Goal: Task Accomplishment & Management: Manage account settings

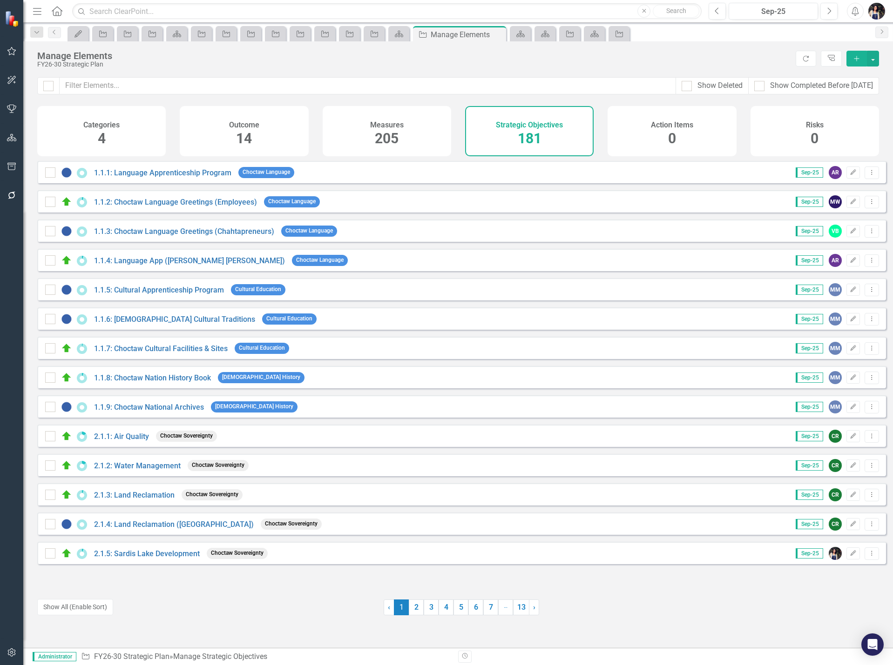
click at [33, 39] on form "Dropdown Search My Updates My Updates Pin Strategic Objective LAYLA REVIEW Pin …" at bounding box center [37, 33] width 22 height 15
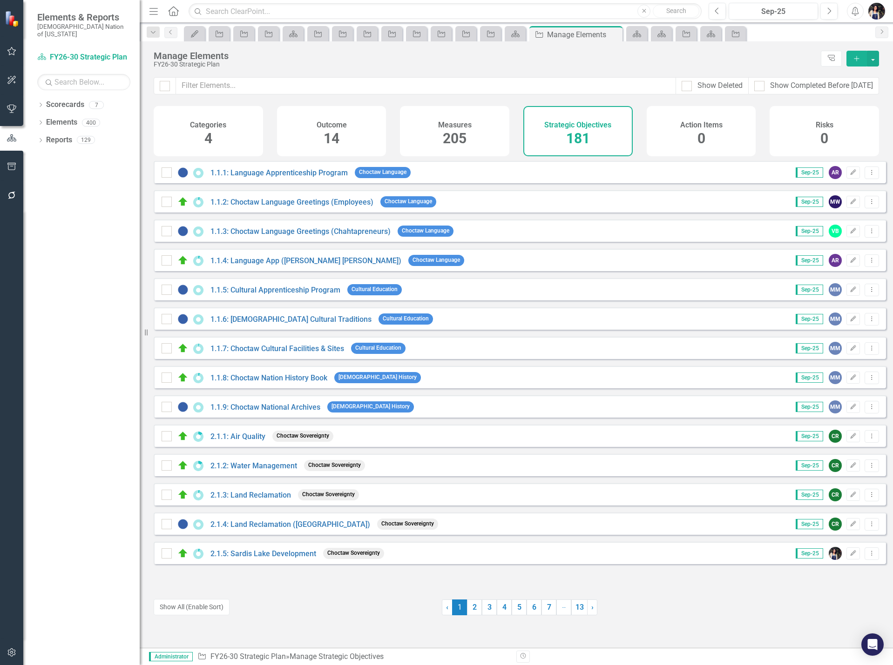
click at [146, 6] on div "Resize" at bounding box center [143, 332] width 7 height 665
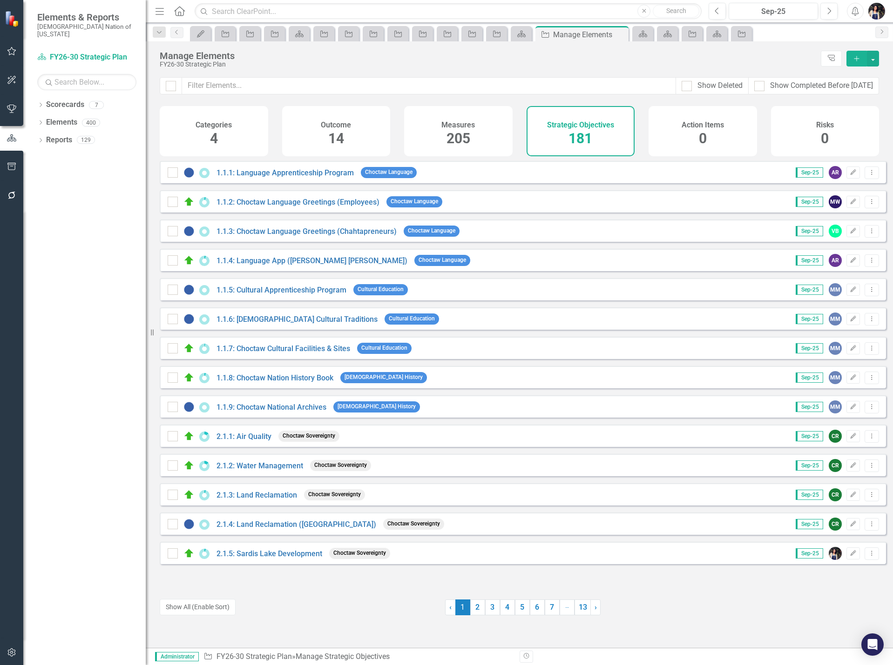
click at [159, 10] on icon "Menu" at bounding box center [160, 11] width 12 height 10
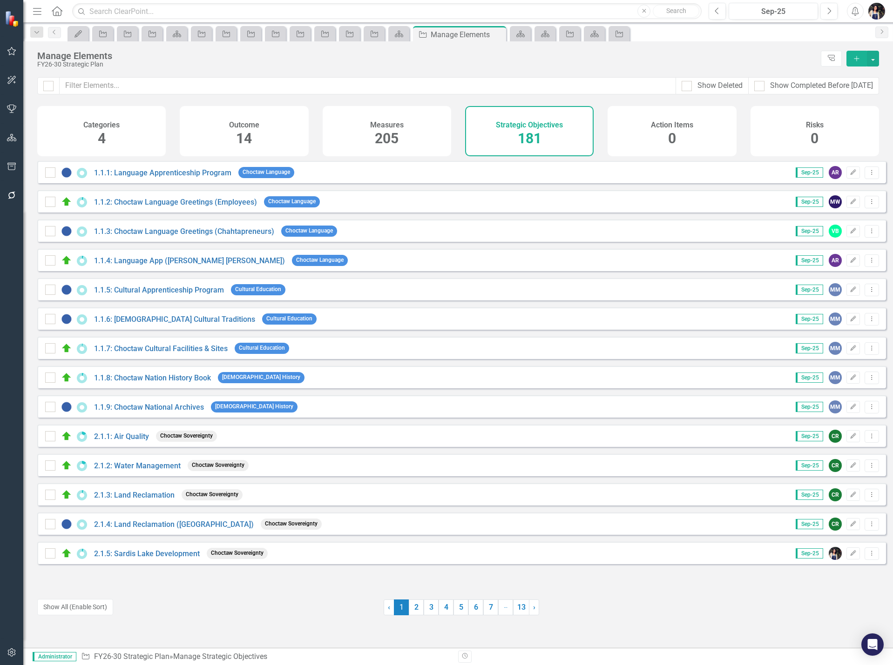
click at [40, 33] on icon "Dropdown" at bounding box center [37, 32] width 8 height 7
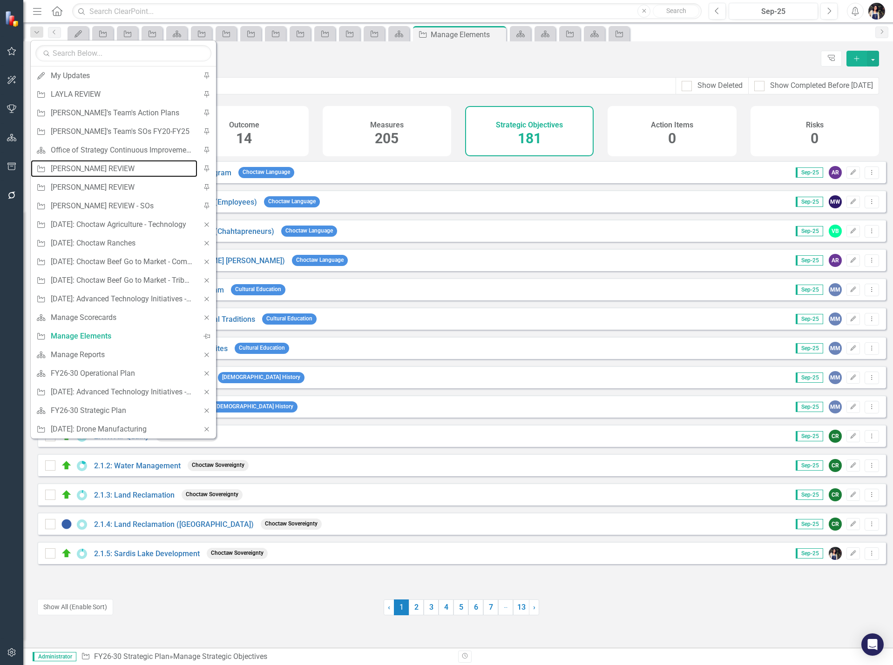
click at [94, 171] on div "[PERSON_NAME] REVIEW" at bounding box center [122, 169] width 142 height 12
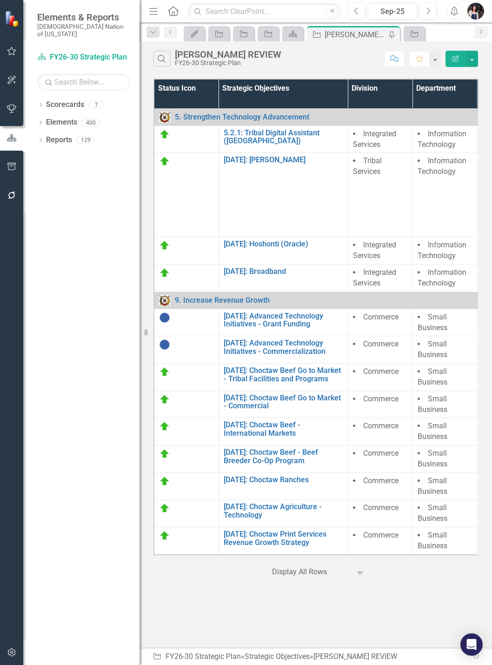
click at [155, 14] on icon "Menu" at bounding box center [154, 11] width 12 height 10
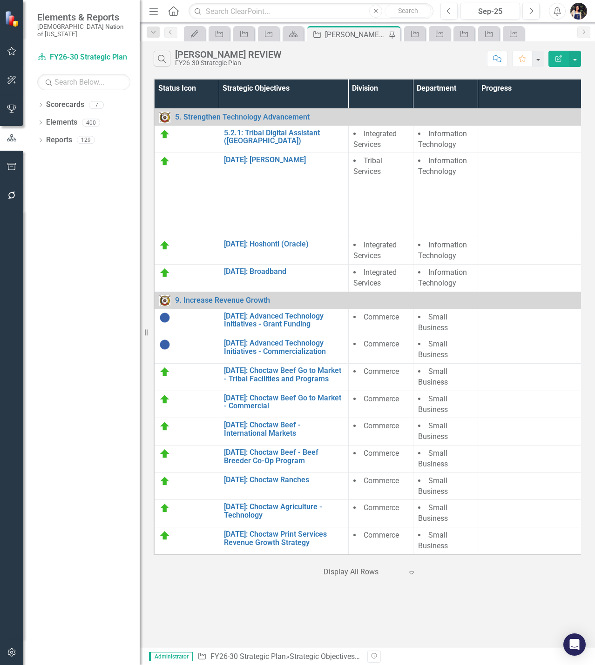
click at [159, 10] on icon "Menu" at bounding box center [154, 11] width 12 height 10
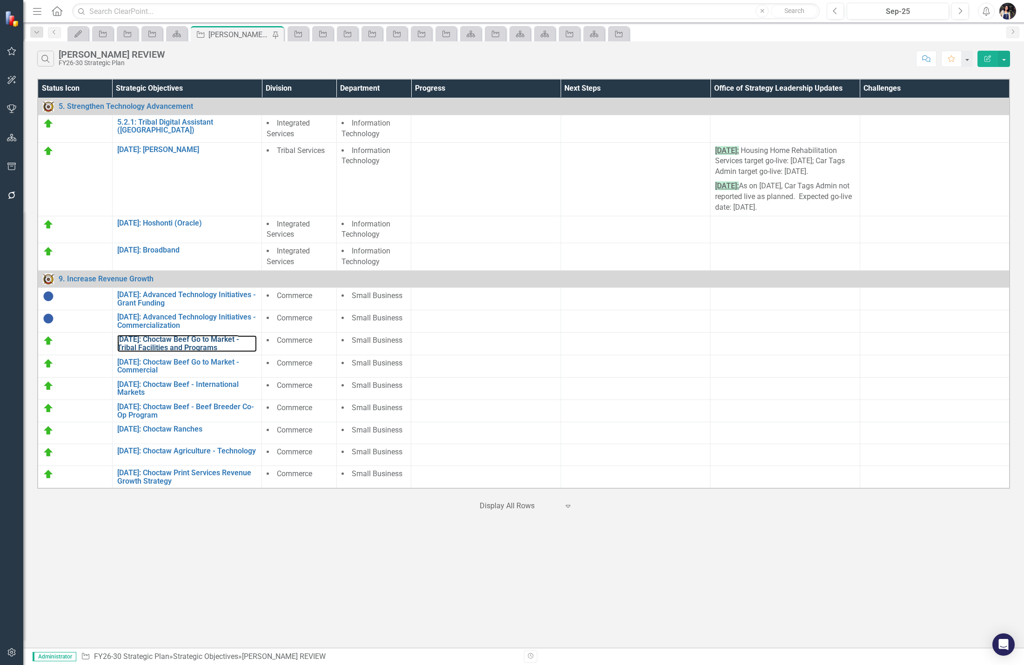
click at [187, 341] on link "[DATE]: Choctaw Beef Go to Market - Tribal Facilities and Programs" at bounding box center [187, 344] width 140 height 16
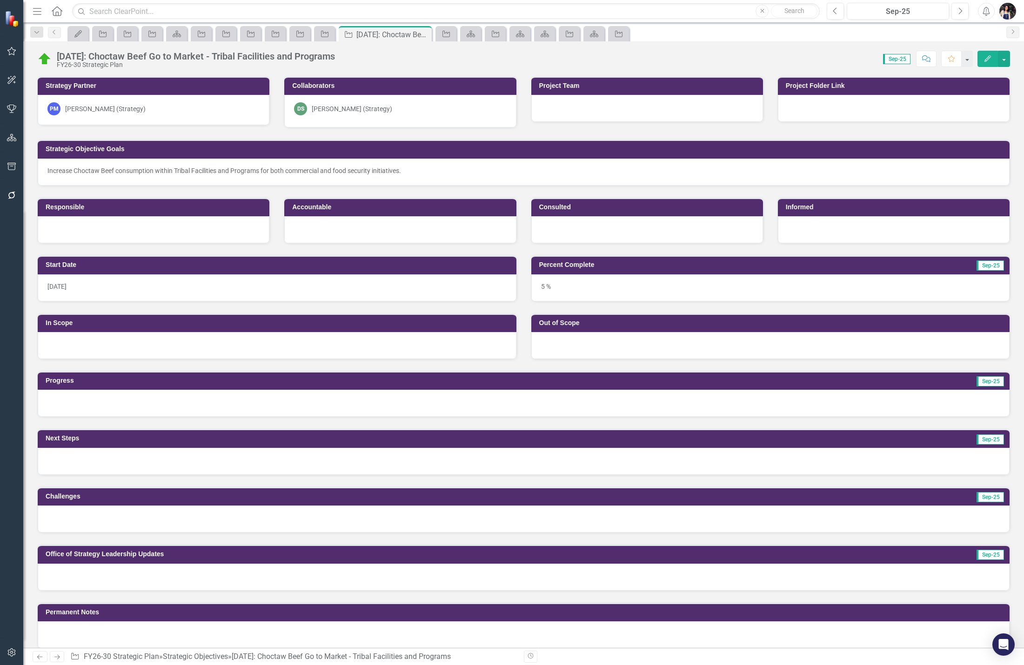
drag, startPoint x: 424, startPoint y: 35, endPoint x: 45, endPoint y: 87, distance: 382.8
click at [0, 0] on icon "Close" at bounding box center [0, 0] width 0 height 0
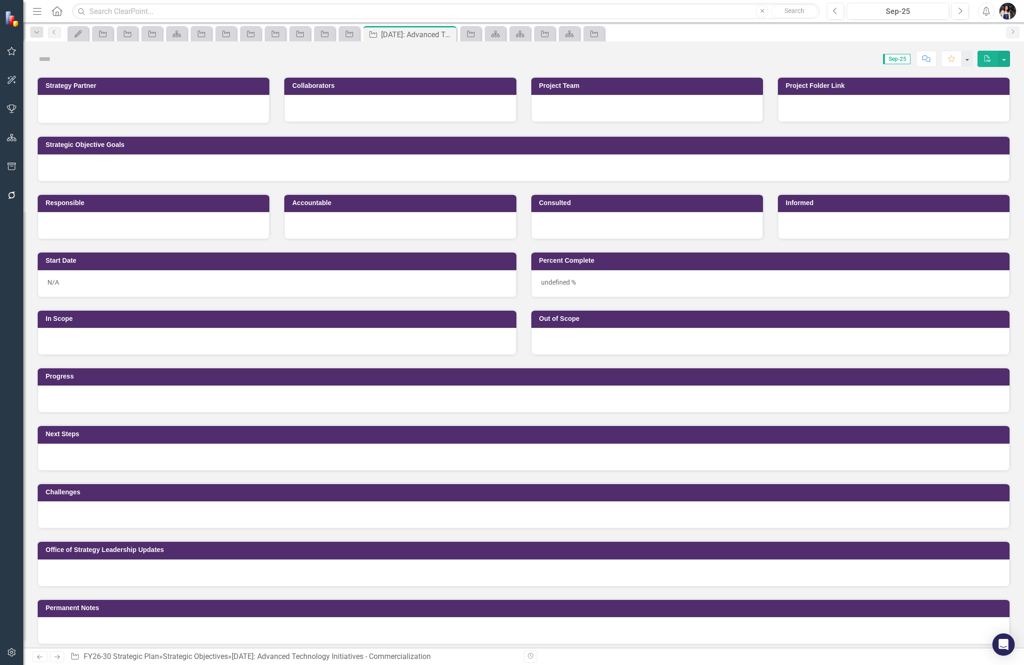
click at [34, 32] on icon "Dropdown" at bounding box center [37, 32] width 8 height 7
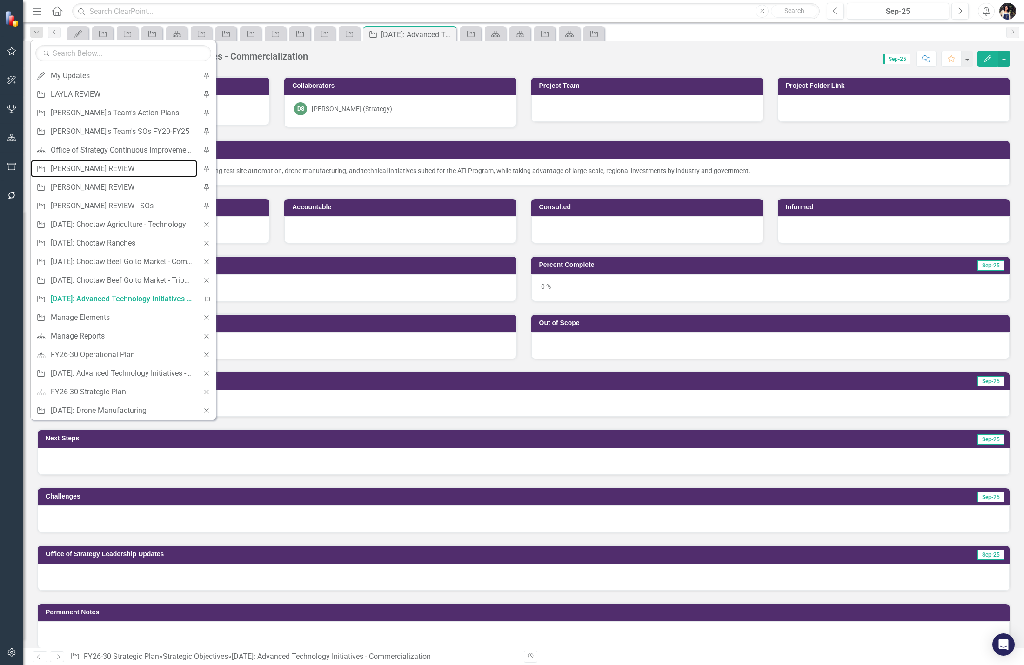
click at [86, 172] on div "[PERSON_NAME] REVIEW" at bounding box center [122, 169] width 142 height 12
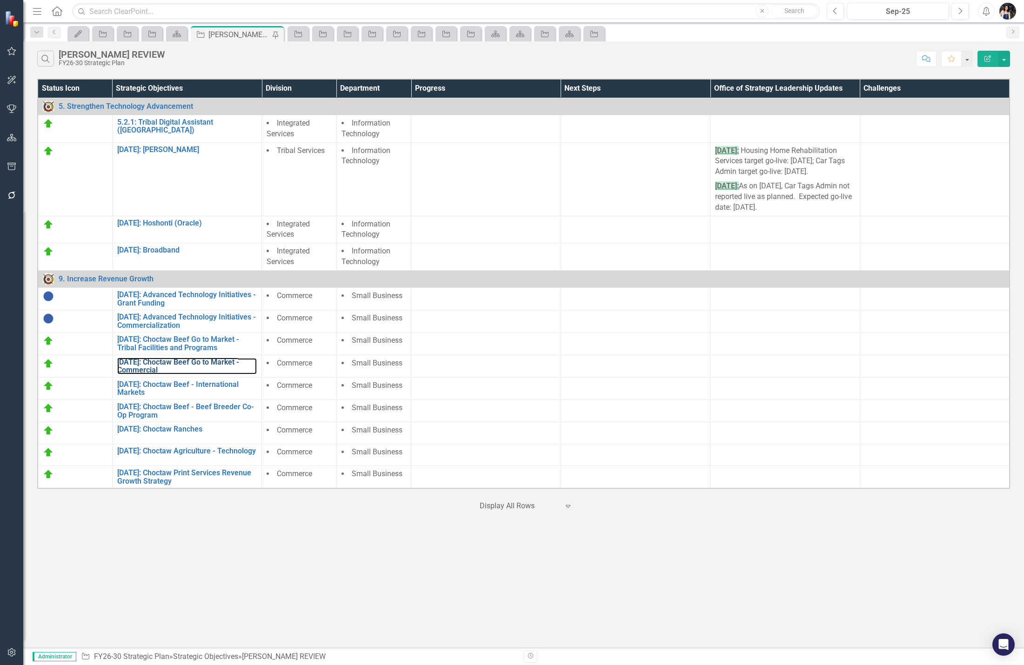
click at [149, 367] on link "[DATE]: Choctaw Beef Go to Market - Commercial" at bounding box center [187, 366] width 140 height 16
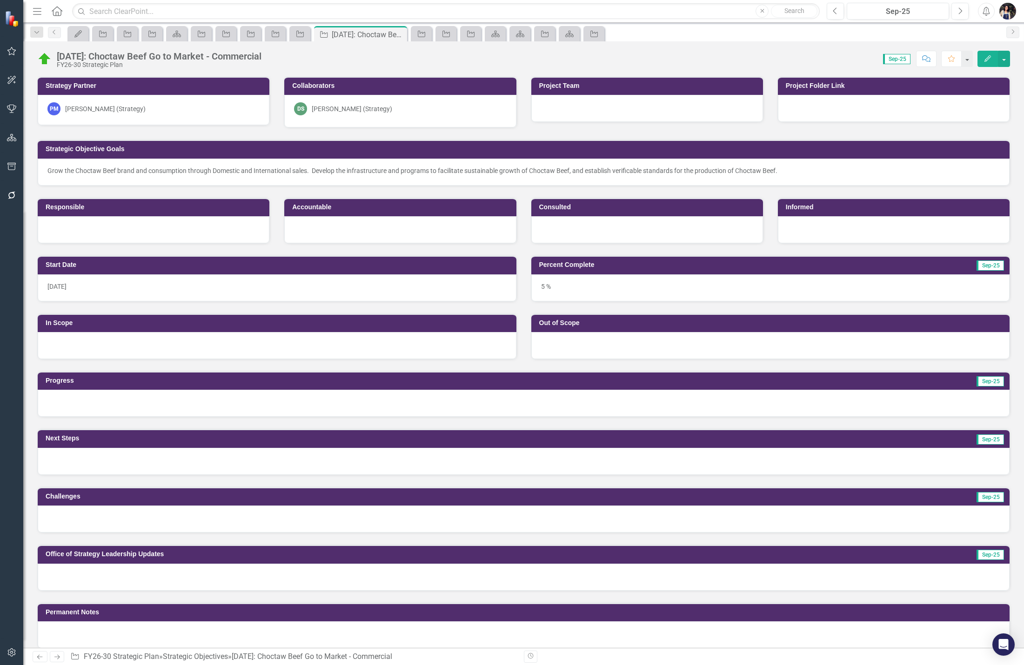
click at [39, 29] on icon "Dropdown" at bounding box center [37, 32] width 8 height 7
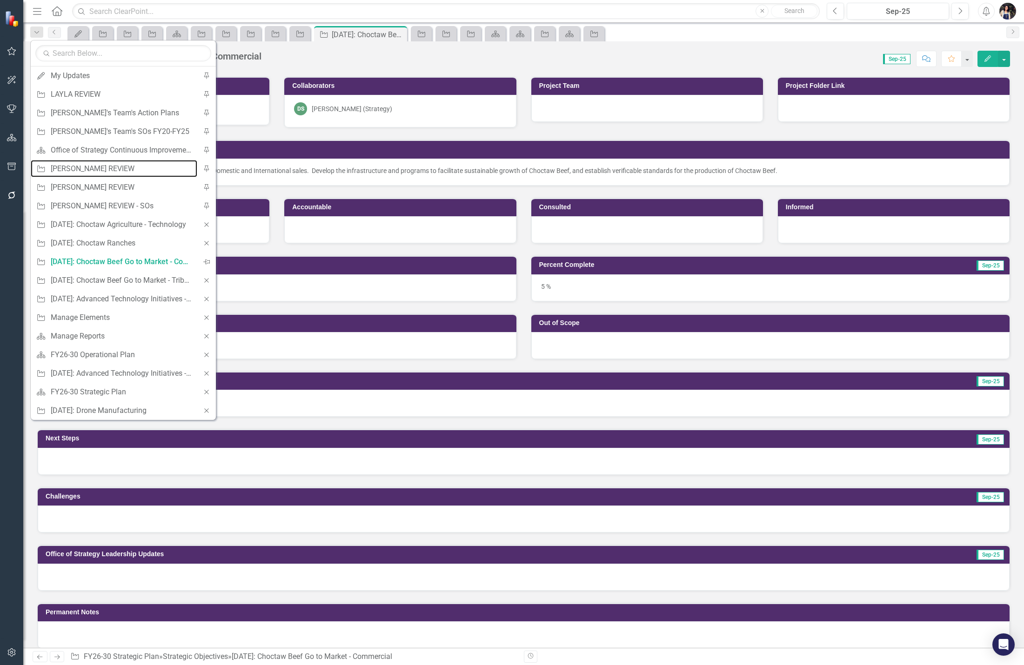
click at [68, 167] on div "[PERSON_NAME] REVIEW" at bounding box center [122, 169] width 142 height 12
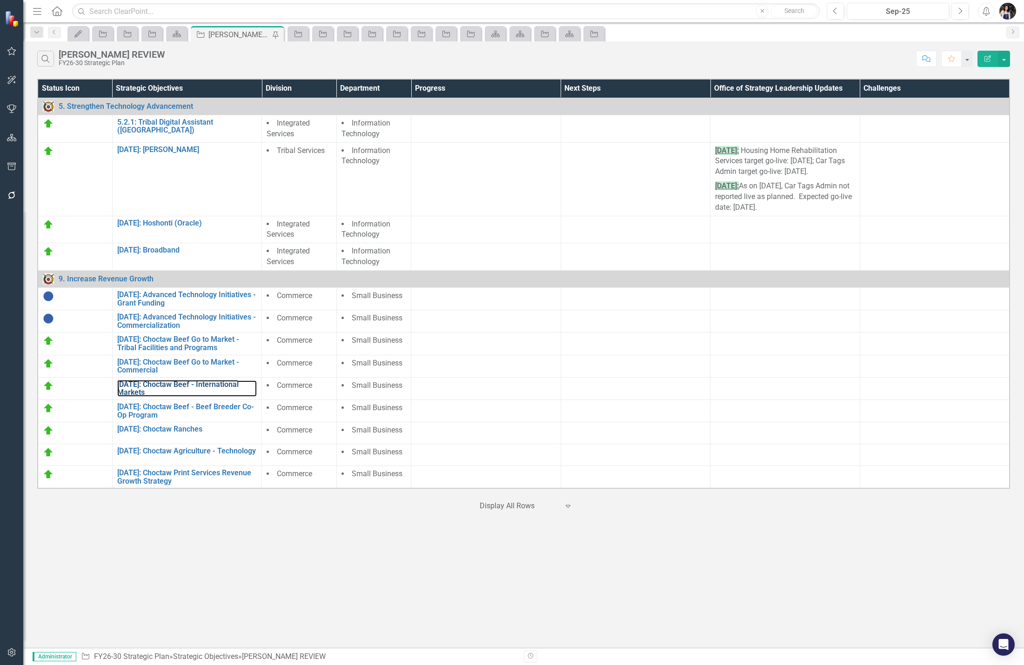
click at [146, 387] on link "[DATE]: Choctaw Beef - International Markets" at bounding box center [187, 389] width 140 height 16
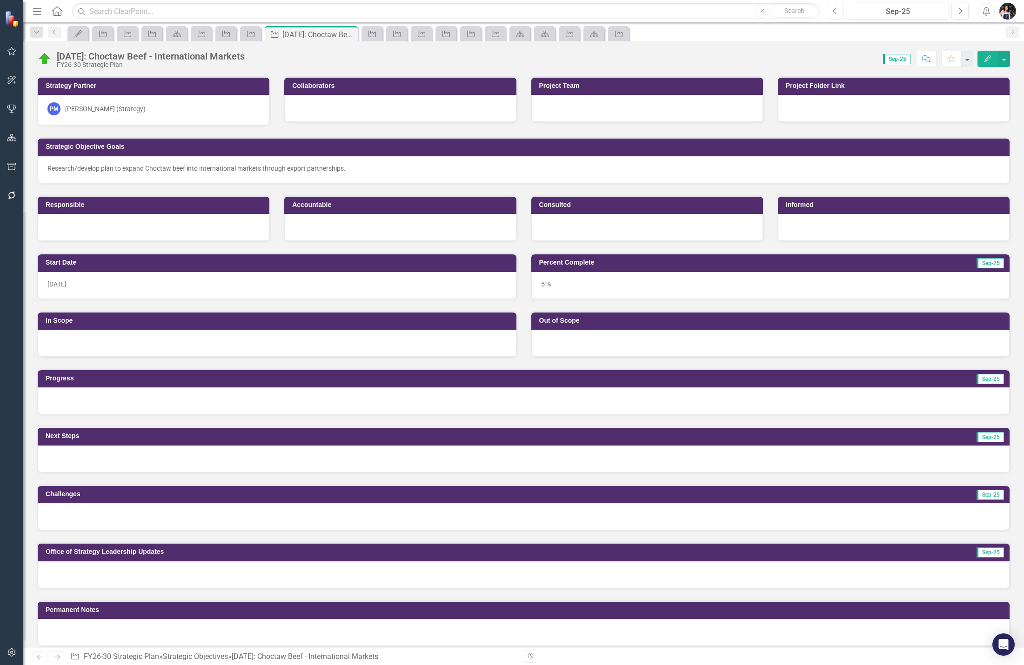
click at [840, 15] on button "Previous" at bounding box center [835, 11] width 17 height 17
click at [38, 34] on icon "Dropdown" at bounding box center [37, 32] width 8 height 7
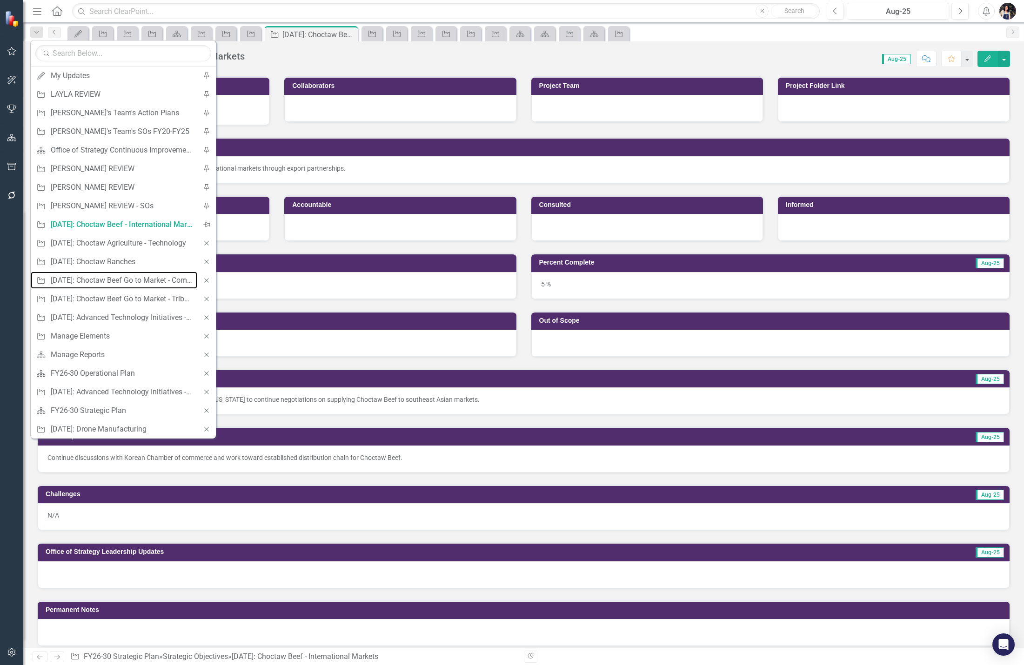
click at [111, 280] on div "[DATE]: Choctaw Beef Go to Market - Commercial" at bounding box center [122, 281] width 142 height 12
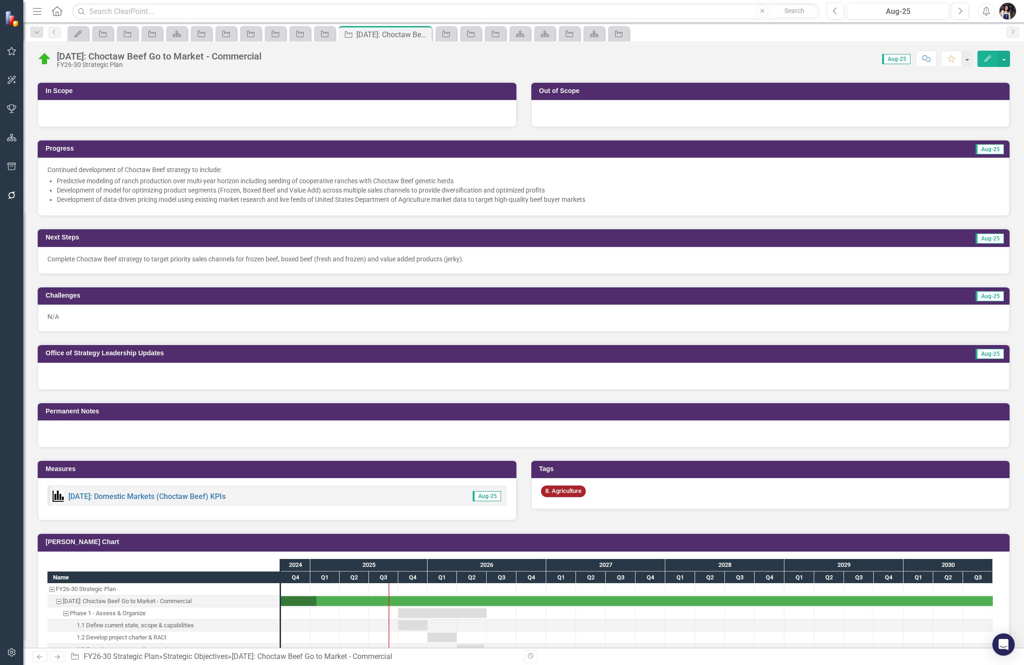
scroll to position [233, 0]
click at [154, 435] on div at bounding box center [524, 433] width 972 height 27
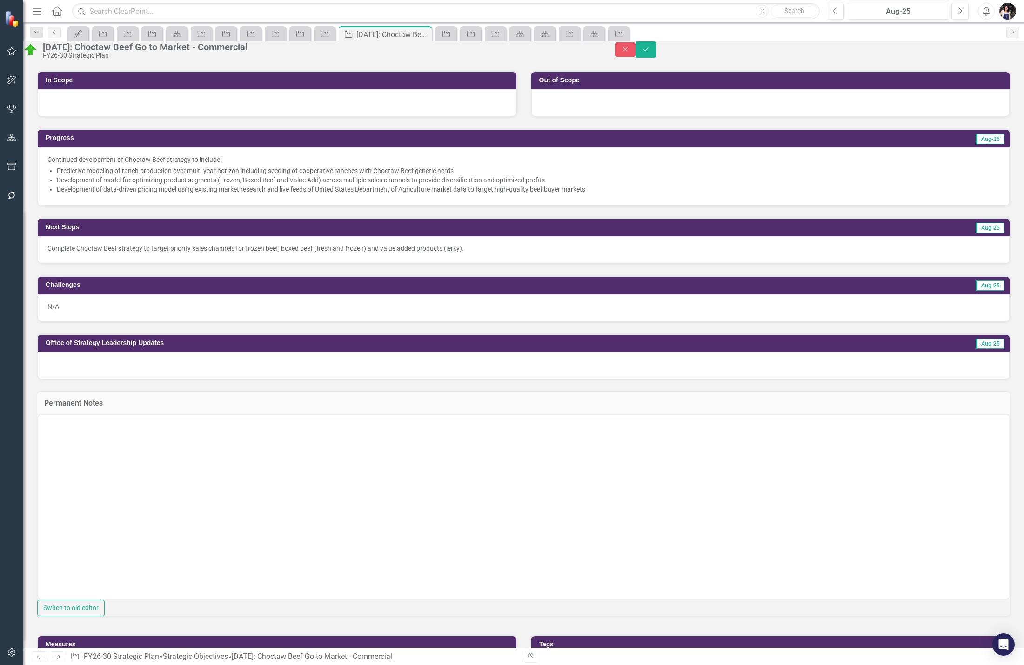
click at [179, 379] on div at bounding box center [524, 365] width 972 height 27
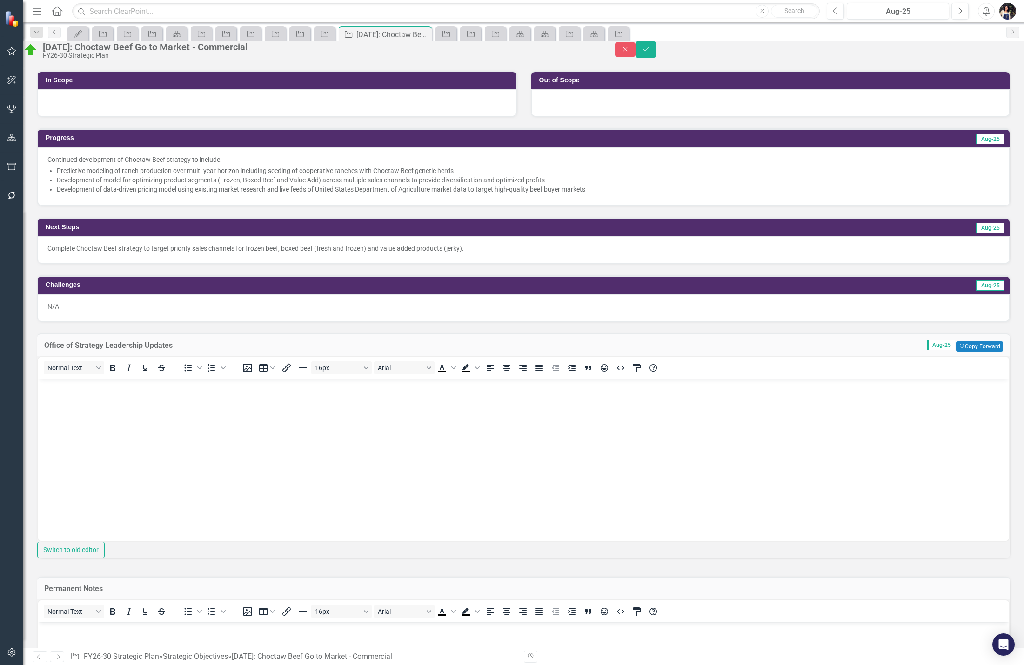
scroll to position [0, 0]
click at [128, 409] on body "Rich Text Area. Press ALT-0 for help." at bounding box center [523, 449] width 971 height 140
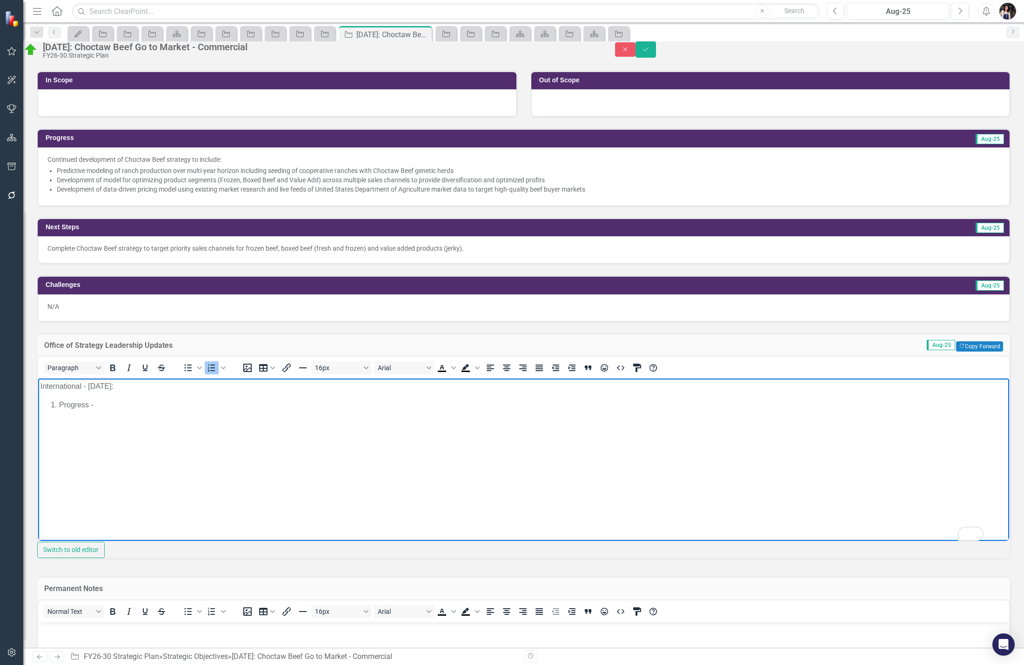
click at [126, 404] on li "Progress -" at bounding box center [533, 405] width 948 height 11
click at [126, 415] on li "Next Steps -" at bounding box center [533, 416] width 948 height 11
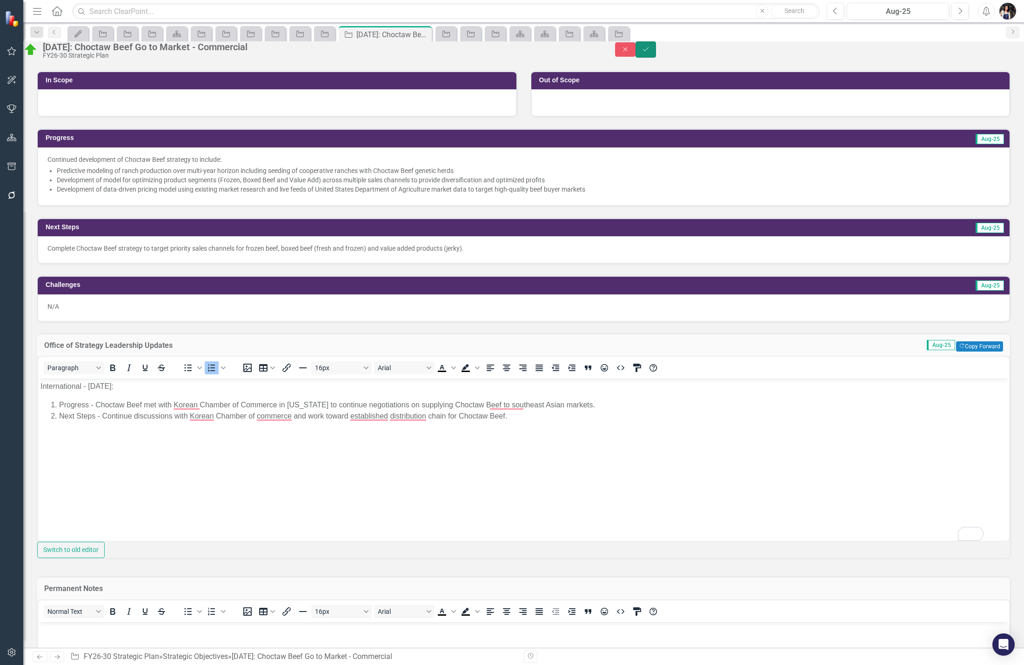
click at [656, 54] on button "Save" at bounding box center [646, 49] width 20 height 16
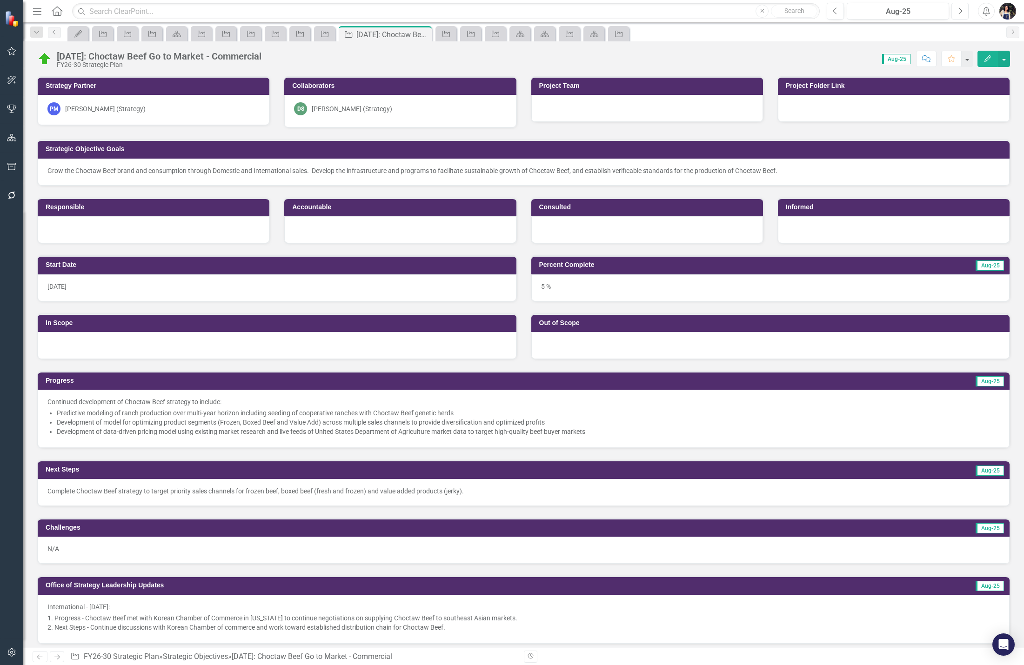
click at [892, 13] on button "Next" at bounding box center [960, 11] width 17 height 17
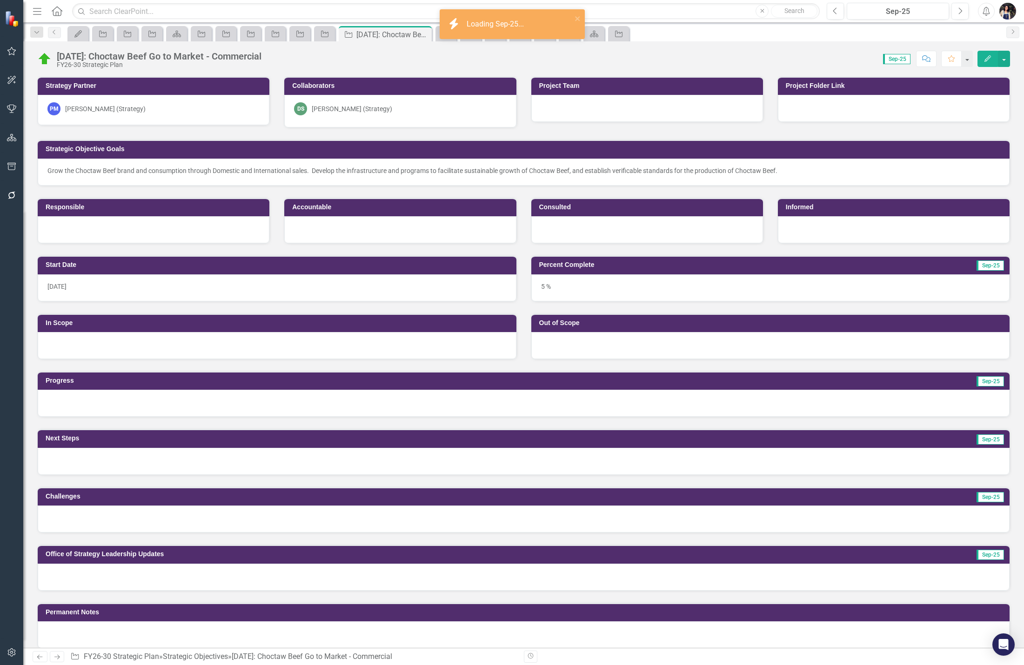
click at [86, 402] on div at bounding box center [524, 403] width 972 height 27
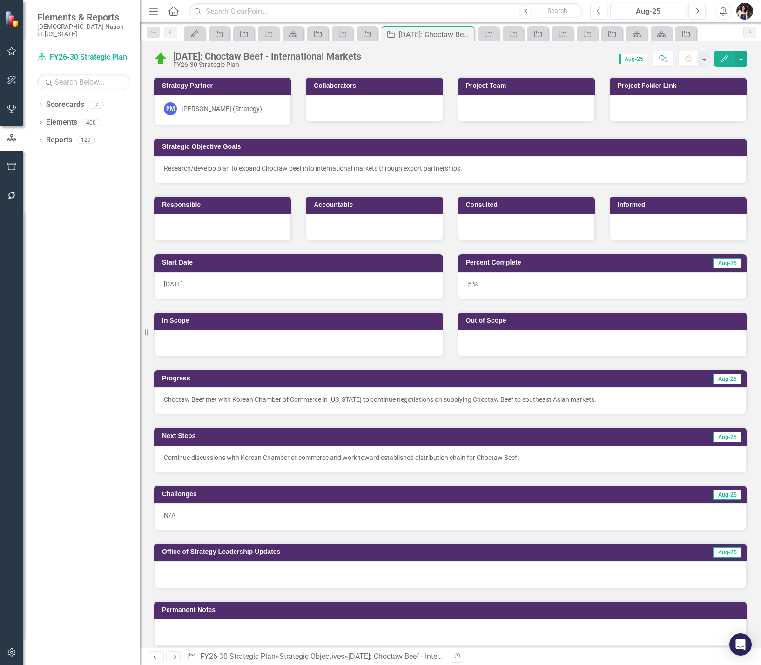
click at [155, 8] on icon "button" at bounding box center [153, 11] width 8 height 7
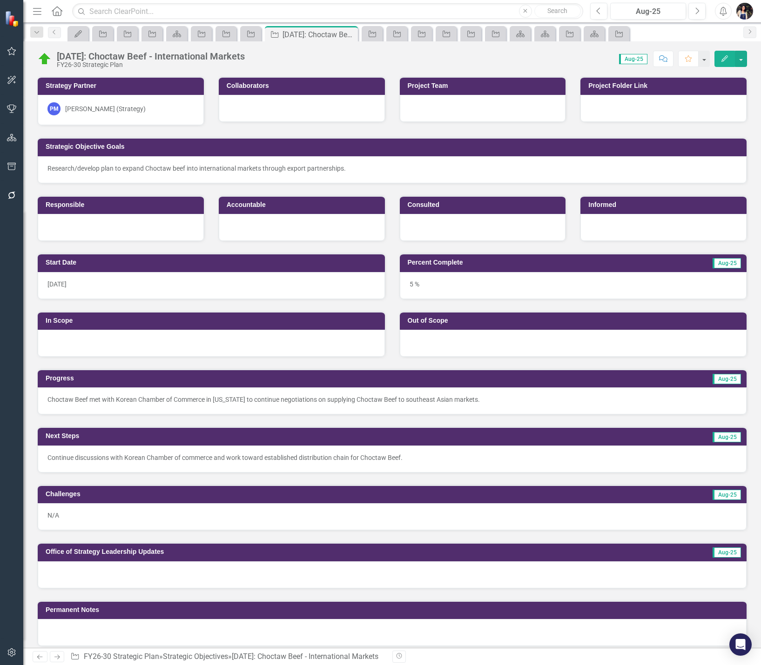
click at [289, 401] on p "Choctaw Beef met with Korean Chamber of Commerce in Texas to continue negotiati…" at bounding box center [391, 399] width 689 height 9
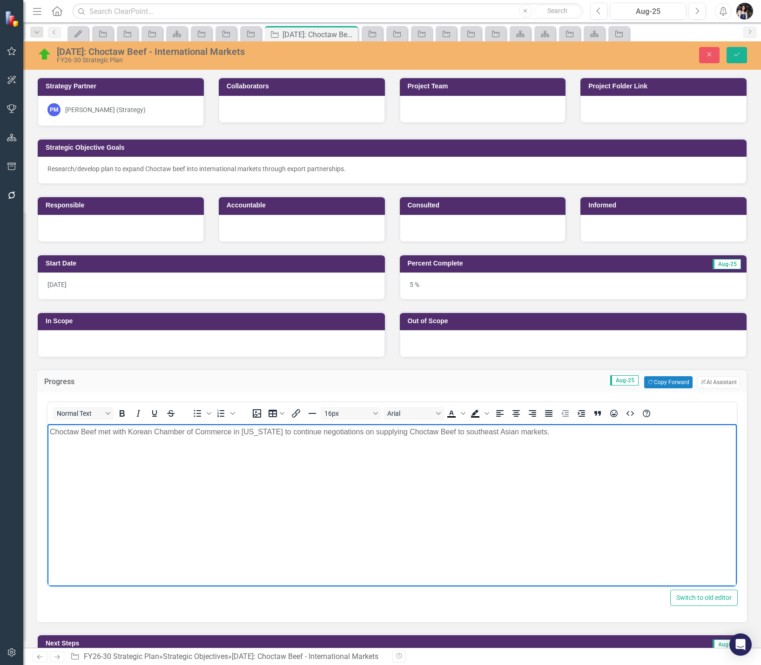
click at [302, 434] on p "Choctaw Beef met with Korean Chamber of Commerce in Texas to continue negotiati…" at bounding box center [392, 432] width 685 height 11
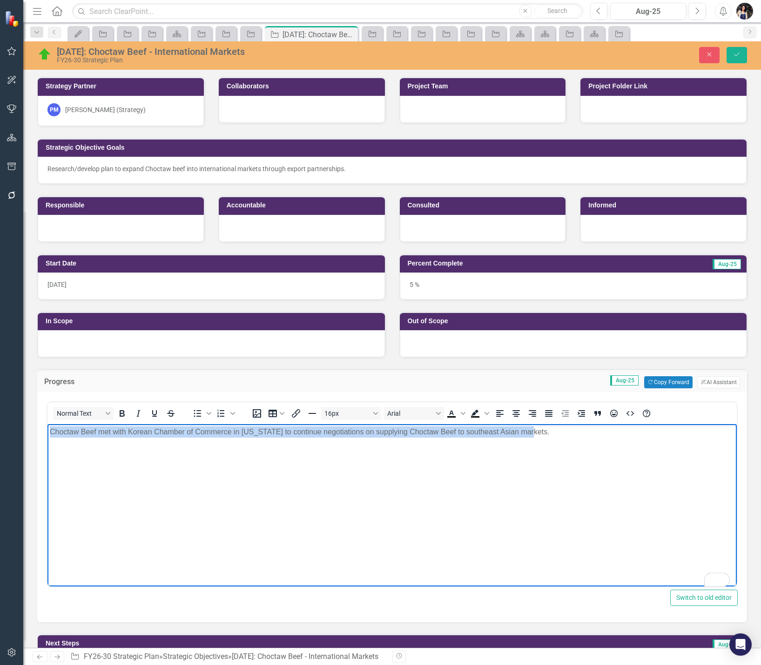
copy p "Choctaw Beef met with Korean Chamber of Commerce in Texas to continue negotiati…"
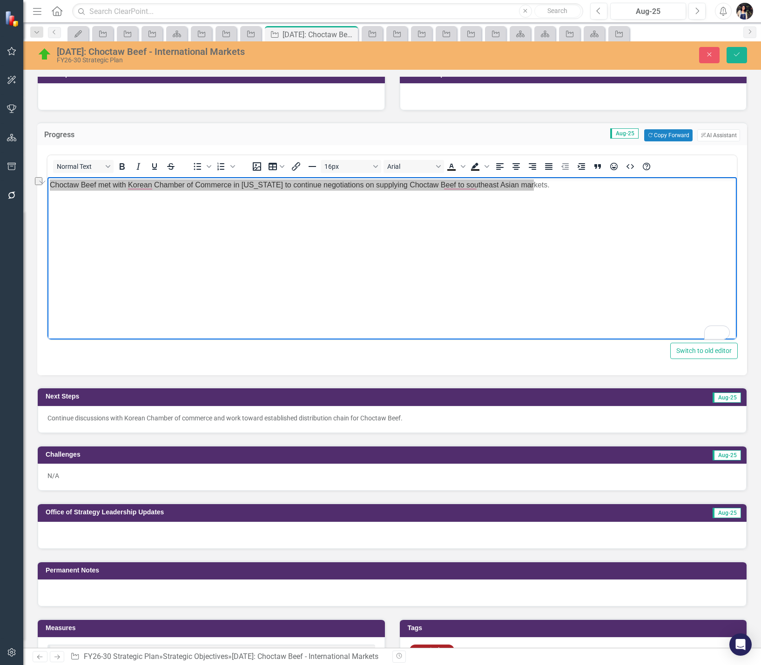
scroll to position [279, 0]
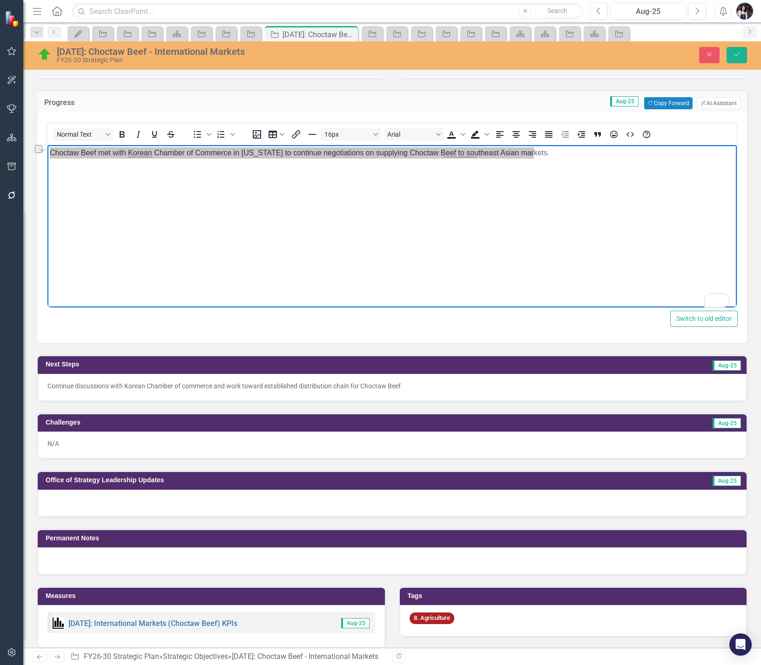
click at [264, 387] on p "Continue discussions with Korean Chamber of commerce and work toward establishe…" at bounding box center [391, 386] width 689 height 9
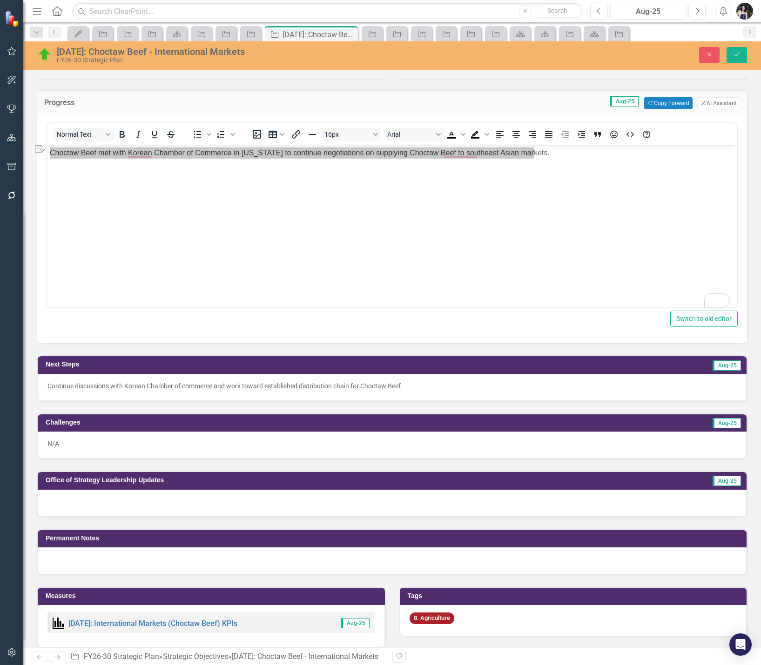
click at [264, 387] on p "Continue discussions with Korean Chamber of commerce and work toward establishe…" at bounding box center [391, 386] width 689 height 9
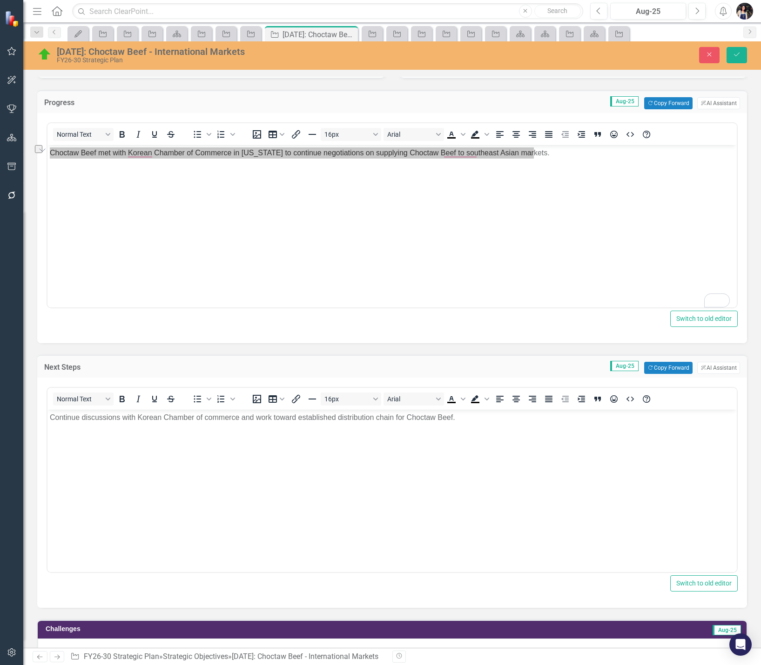
scroll to position [0, 0]
click at [280, 418] on p "Continue discussions with Korean Chamber of commerce and work toward establishe…" at bounding box center [392, 417] width 685 height 11
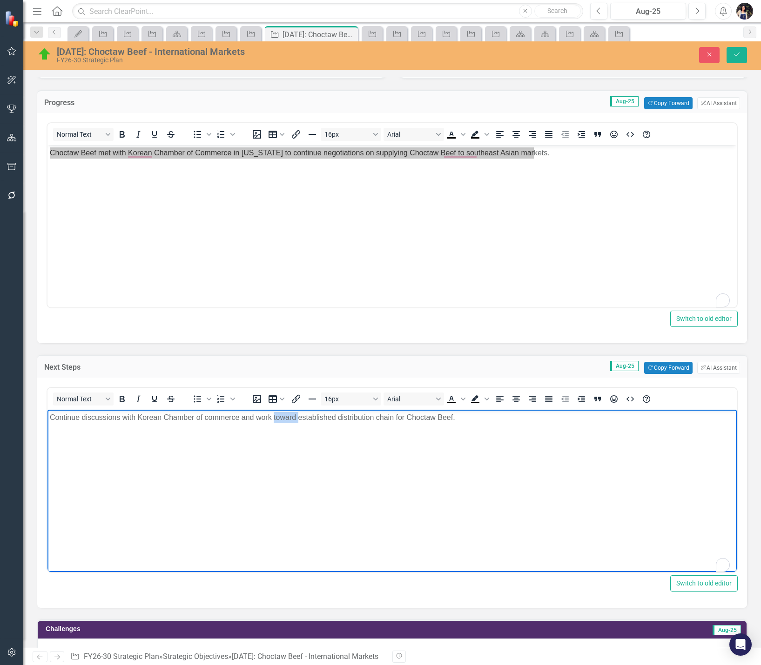
click at [280, 418] on p "Continue discussions with Korean Chamber of commerce and work toward establishe…" at bounding box center [392, 417] width 685 height 11
copy p "Continue discussions with Korean Chamber of commerce and work toward establishe…"
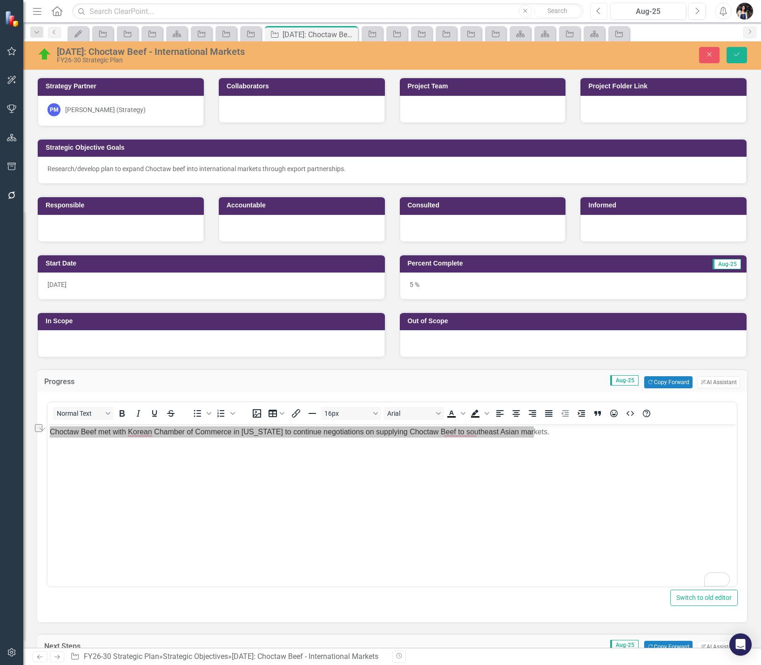
click at [598, 9] on icon "button" at bounding box center [598, 10] width 4 height 7
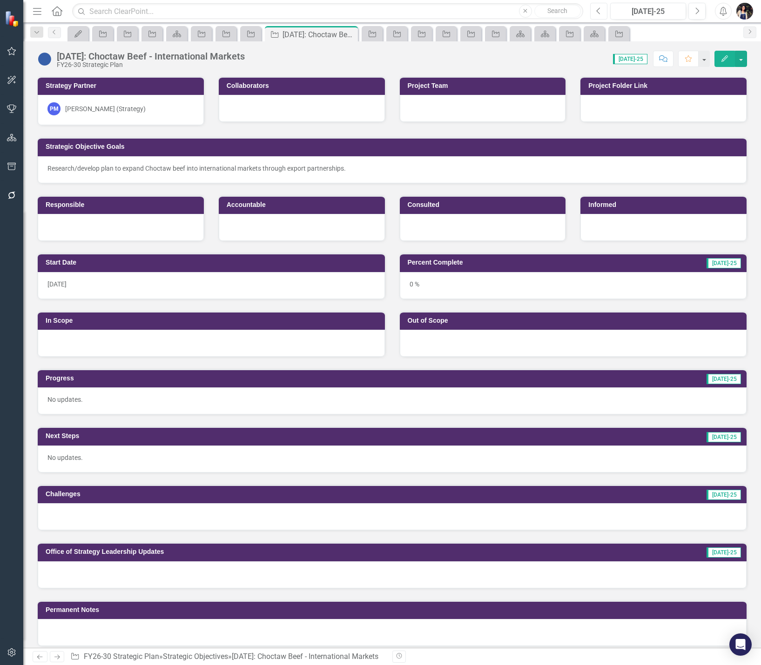
click at [600, 12] on icon "Previous" at bounding box center [598, 11] width 5 height 8
drag, startPoint x: 600, startPoint y: 10, endPoint x: 600, endPoint y: 26, distance: 15.4
click at [600, 11] on icon "Previous" at bounding box center [598, 11] width 5 height 8
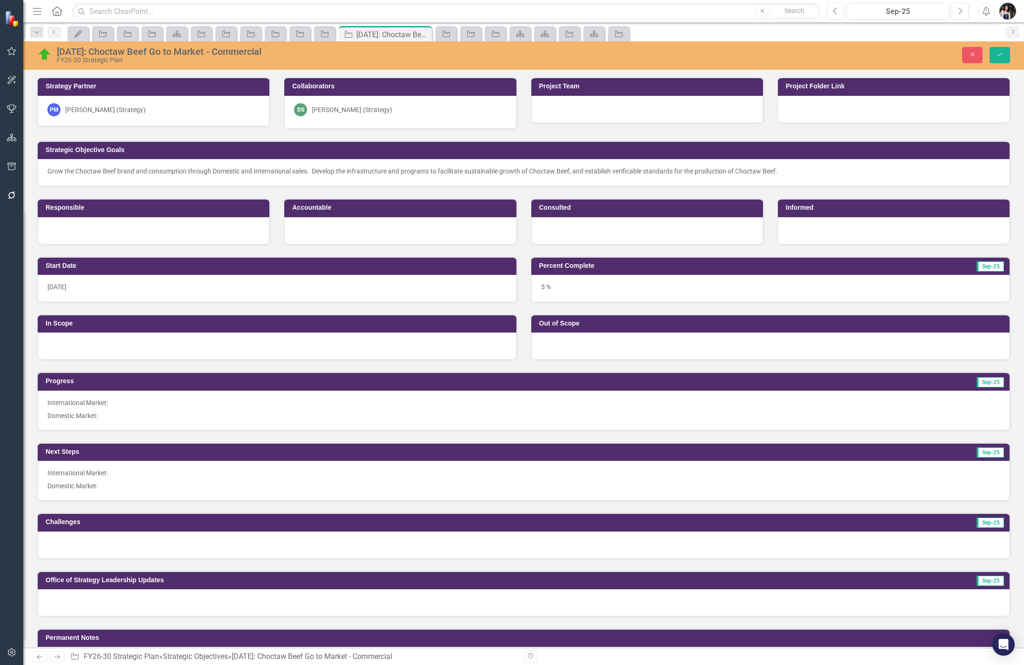
scroll to position [279, 0]
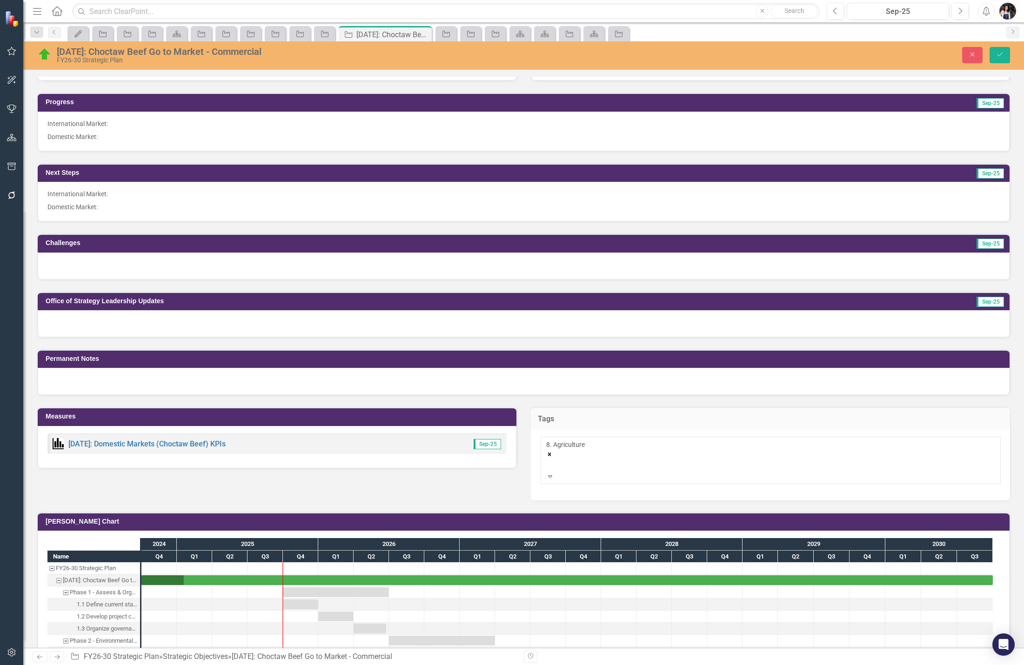
click at [553, 451] on icon "Remove [object Object]" at bounding box center [549, 454] width 7 height 7
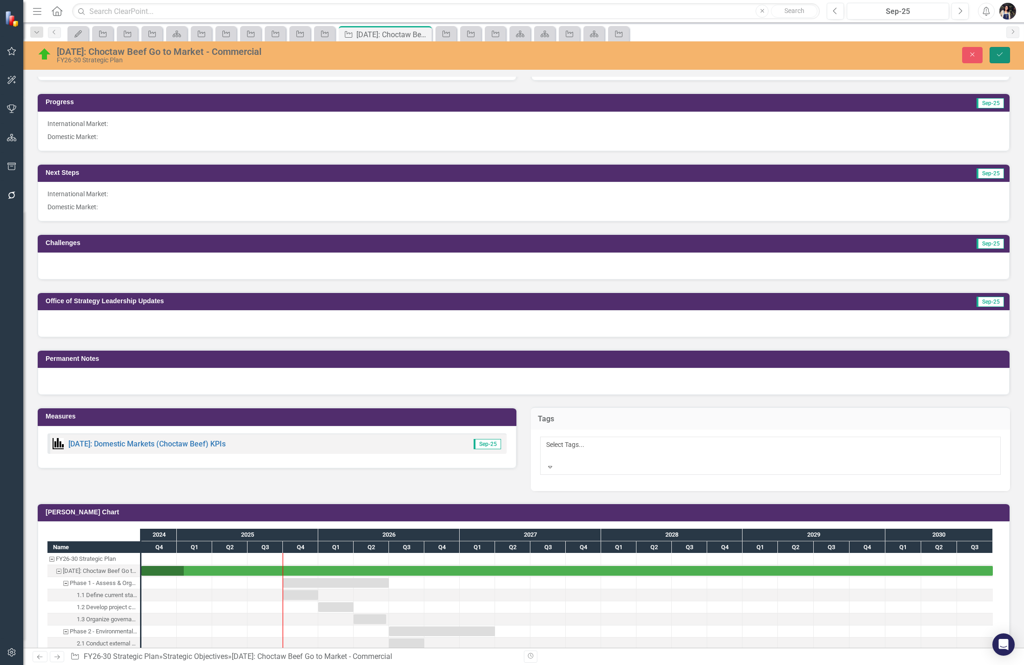
click at [1001, 56] on icon "Save" at bounding box center [1000, 54] width 8 height 7
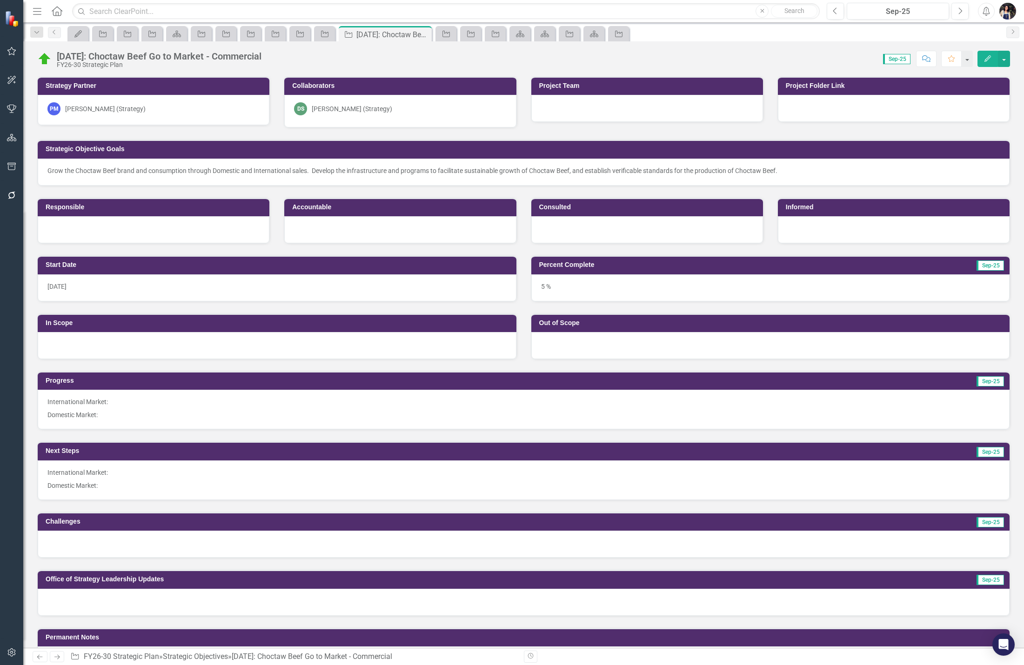
click at [34, 11] on icon "Menu" at bounding box center [37, 11] width 12 height 10
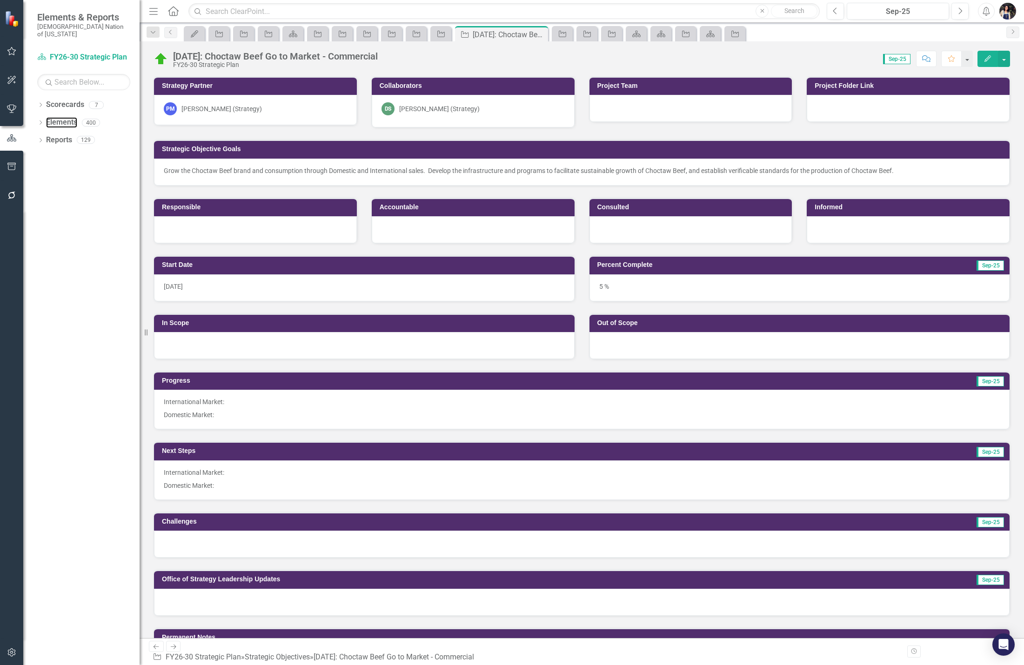
click at [62, 117] on link "Elements" at bounding box center [61, 122] width 31 height 11
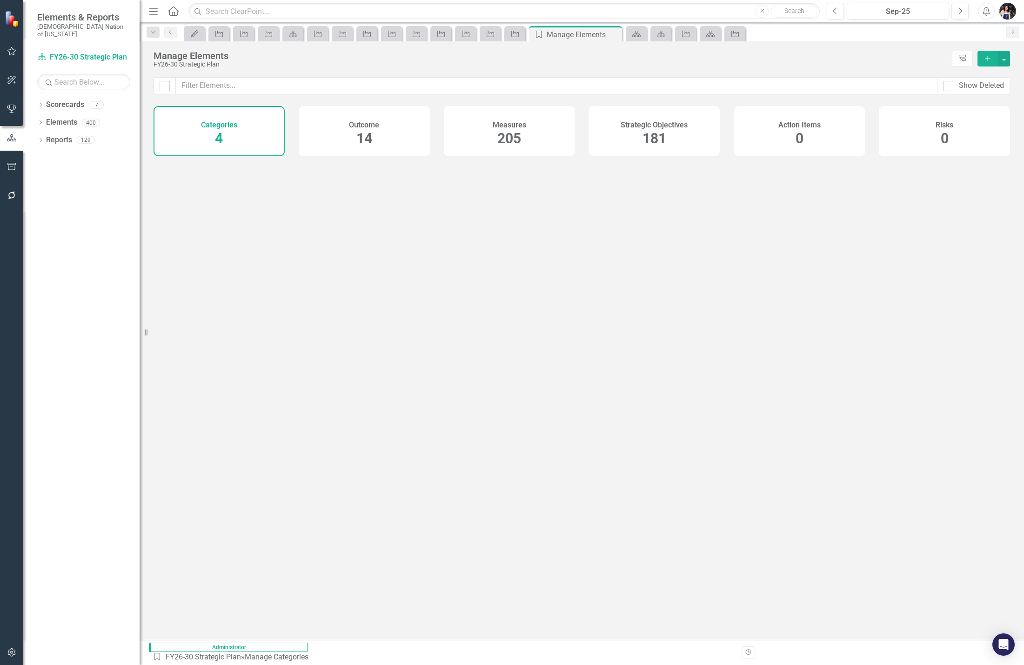
click at [676, 124] on h4 "Strategic Objectives" at bounding box center [654, 125] width 67 height 8
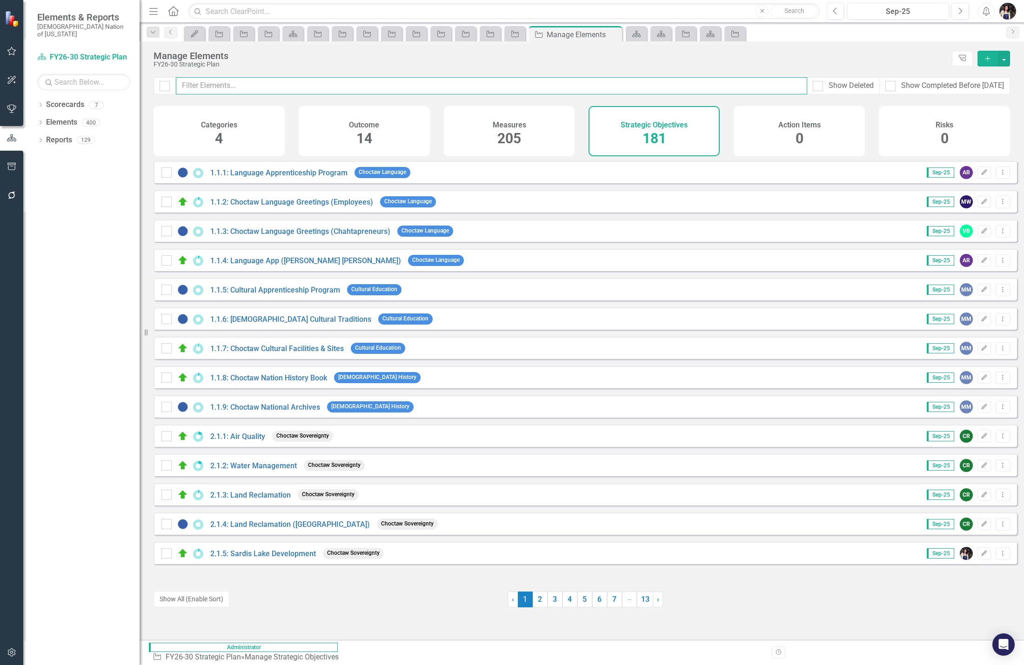
click at [669, 88] on input "text" at bounding box center [492, 85] width 632 height 17
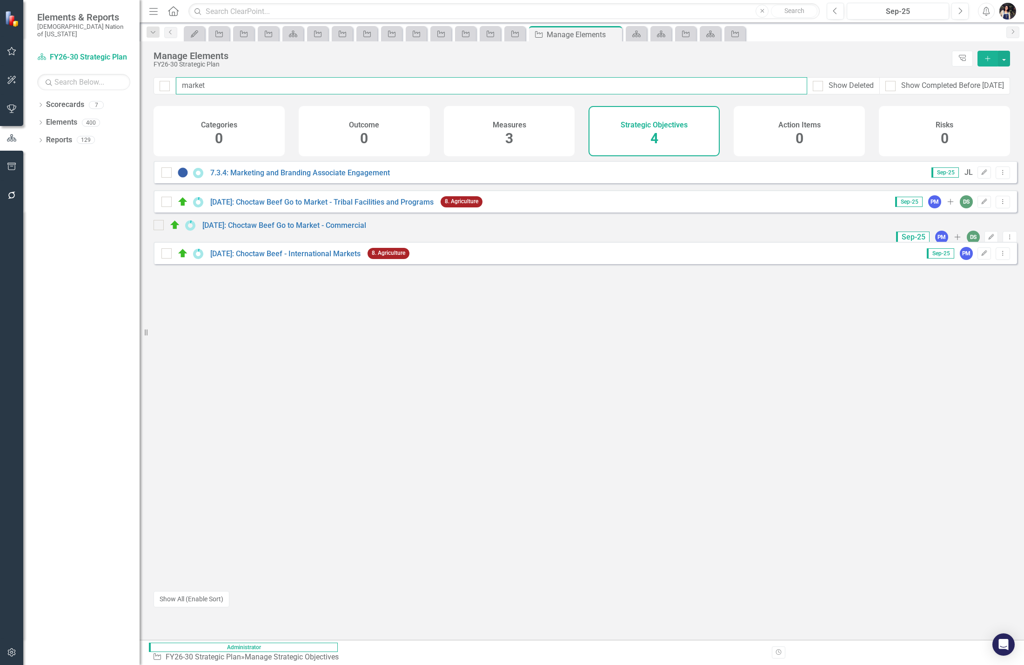
type input "market"
click at [999, 256] on icon "Dropdown Menu" at bounding box center [1003, 253] width 8 height 6
click at [951, 333] on link "Trash Delete Strategic Objective" at bounding box center [944, 334] width 117 height 17
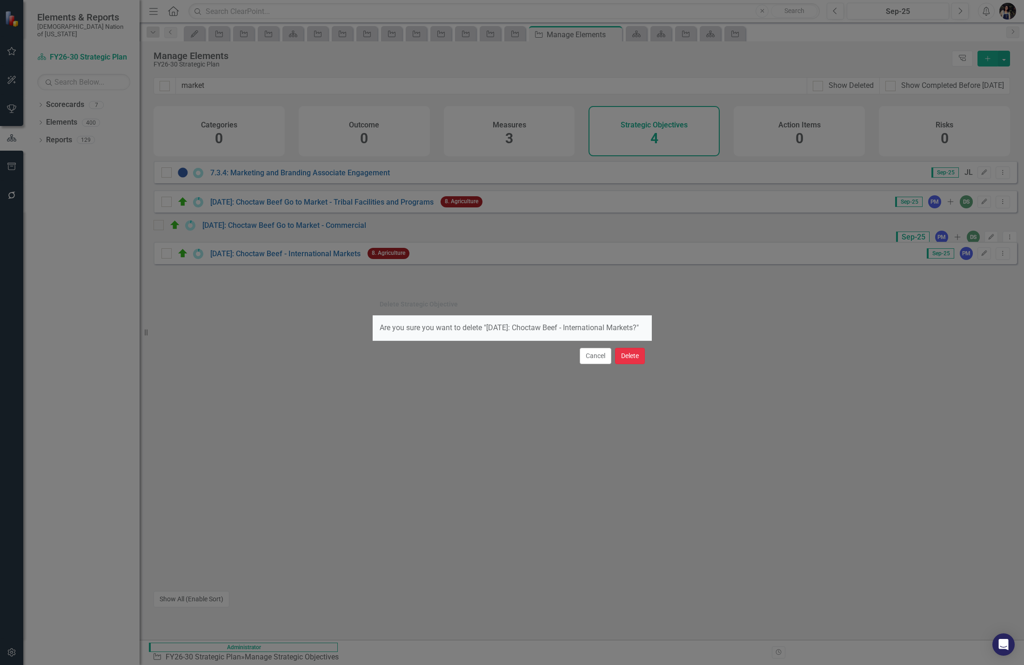
click at [635, 355] on button "Delete" at bounding box center [630, 356] width 30 height 16
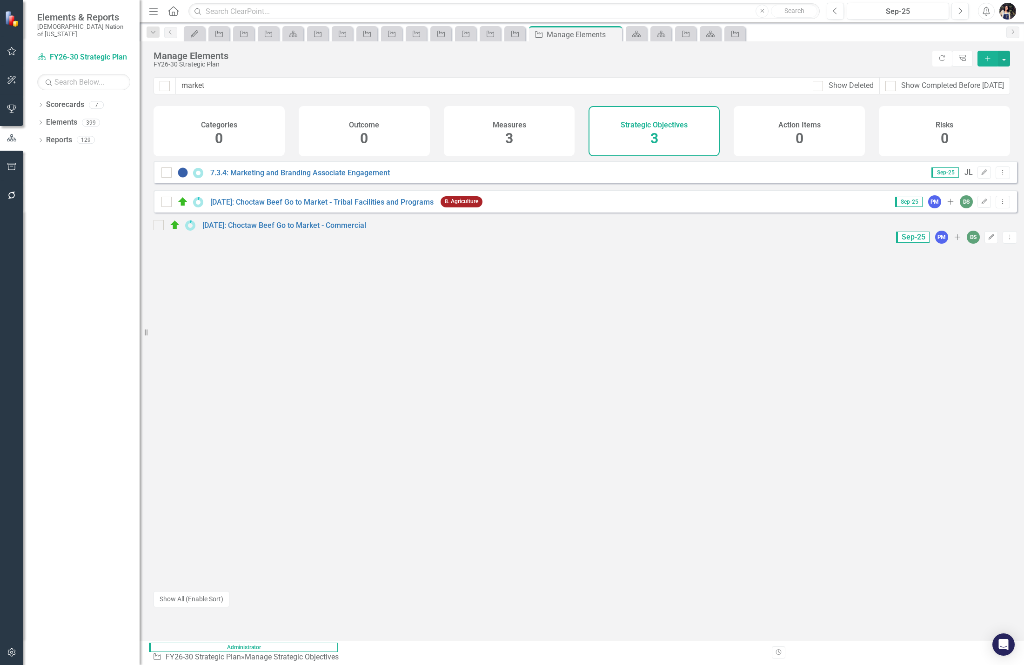
click at [154, 34] on icon "Dropdown" at bounding box center [153, 32] width 8 height 7
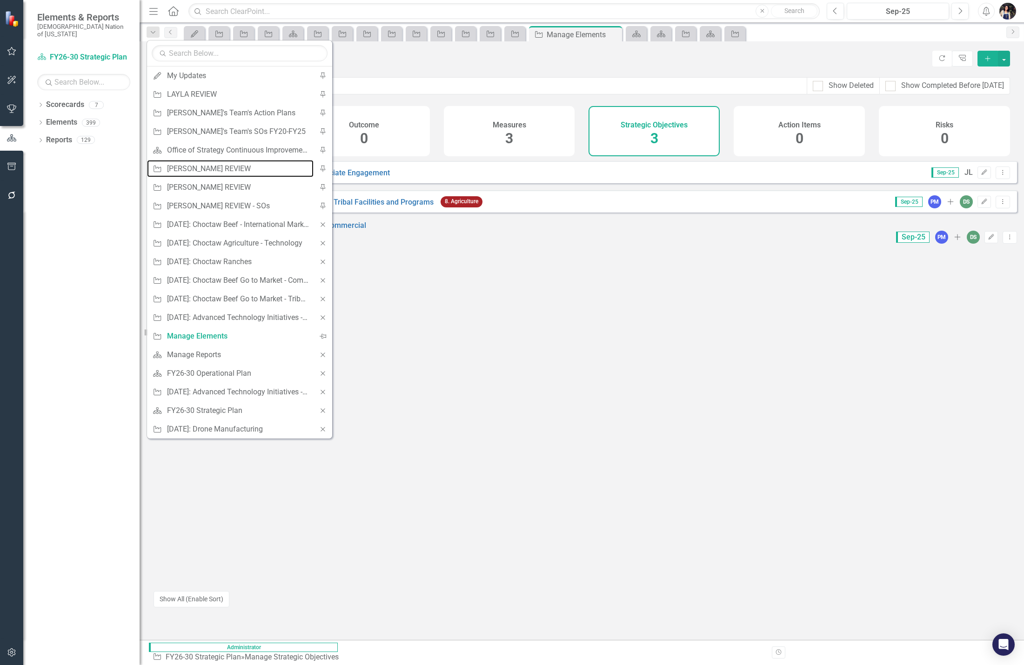
click at [209, 169] on div "[PERSON_NAME] REVIEW" at bounding box center [238, 169] width 142 height 12
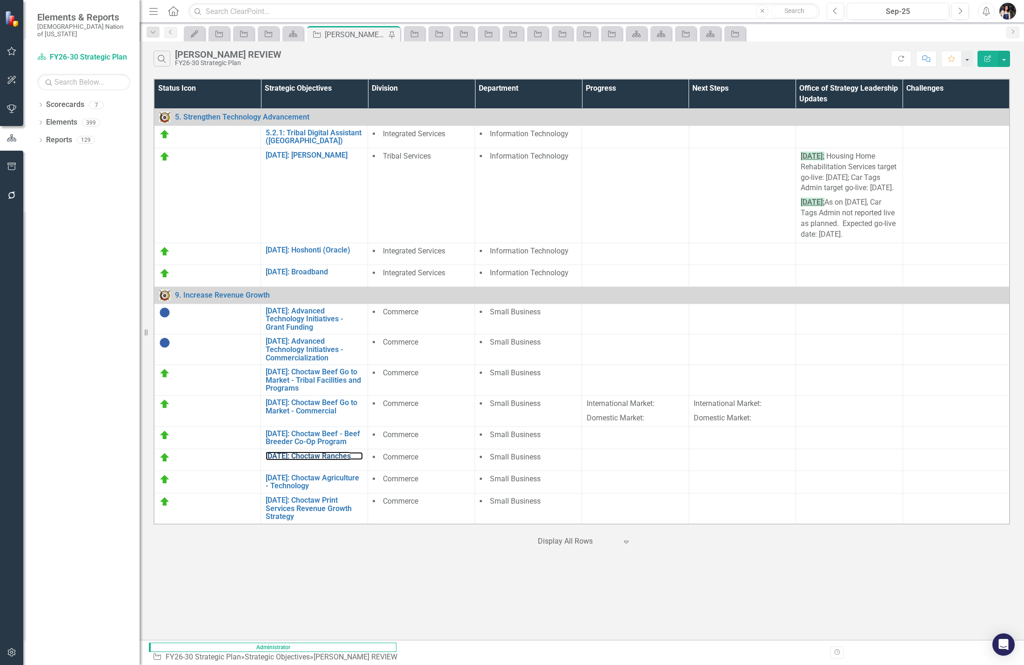
click at [278, 455] on link "[DATE]: Choctaw Ranches" at bounding box center [314, 456] width 97 height 8
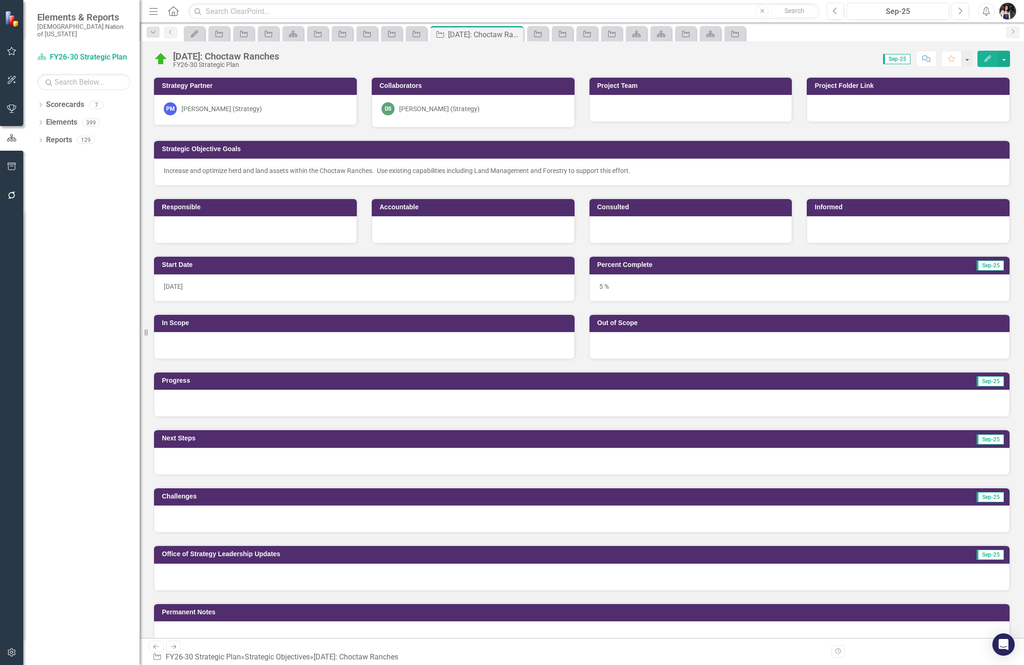
click at [223, 411] on div at bounding box center [582, 403] width 856 height 27
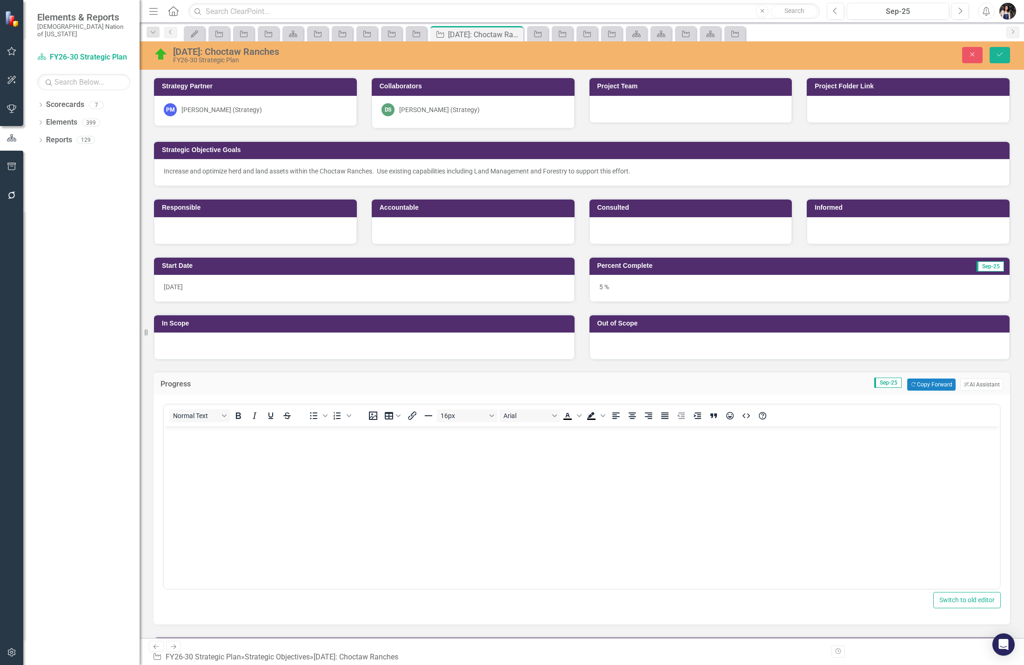
click at [228, 467] on body "Rich Text Area. Press ALT-0 for help." at bounding box center [582, 497] width 836 height 140
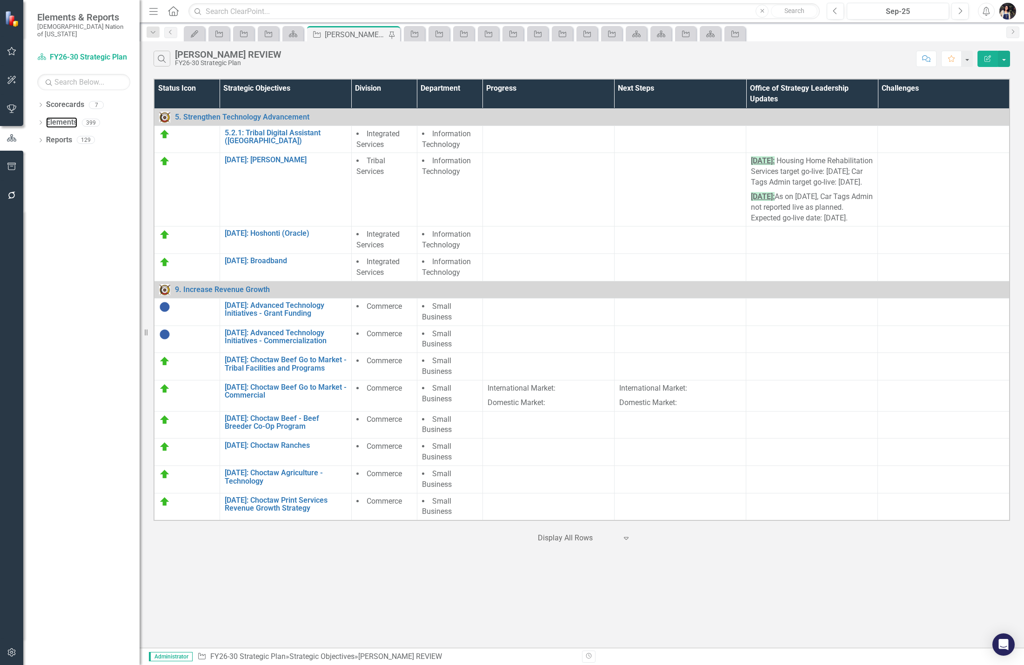
click at [68, 117] on link "Elements" at bounding box center [61, 122] width 31 height 11
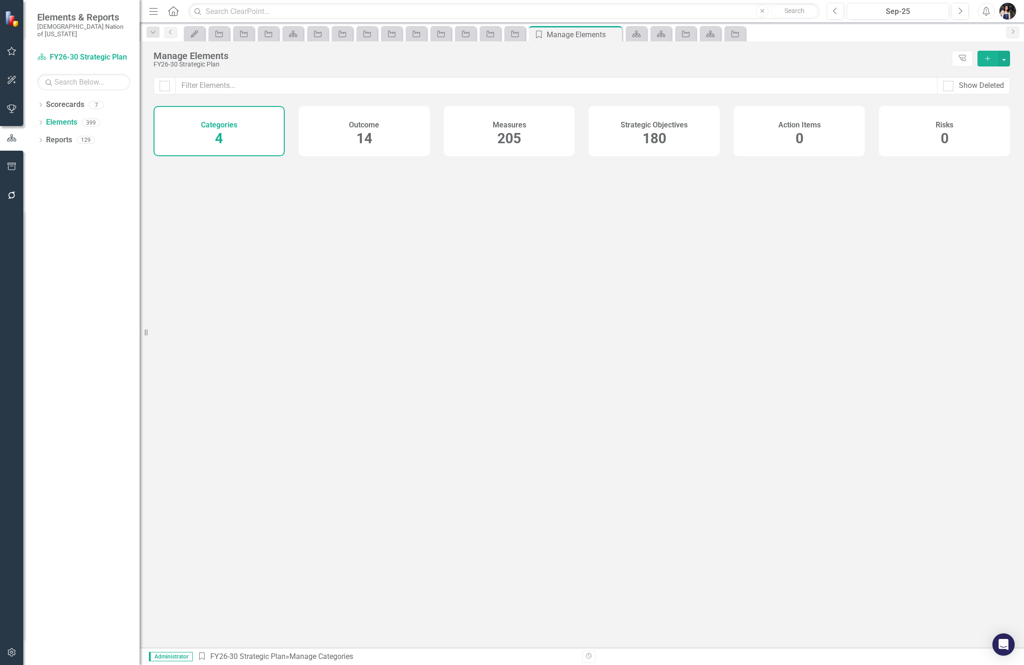
click at [651, 117] on div "Strategic Objectives 180" at bounding box center [654, 131] width 131 height 50
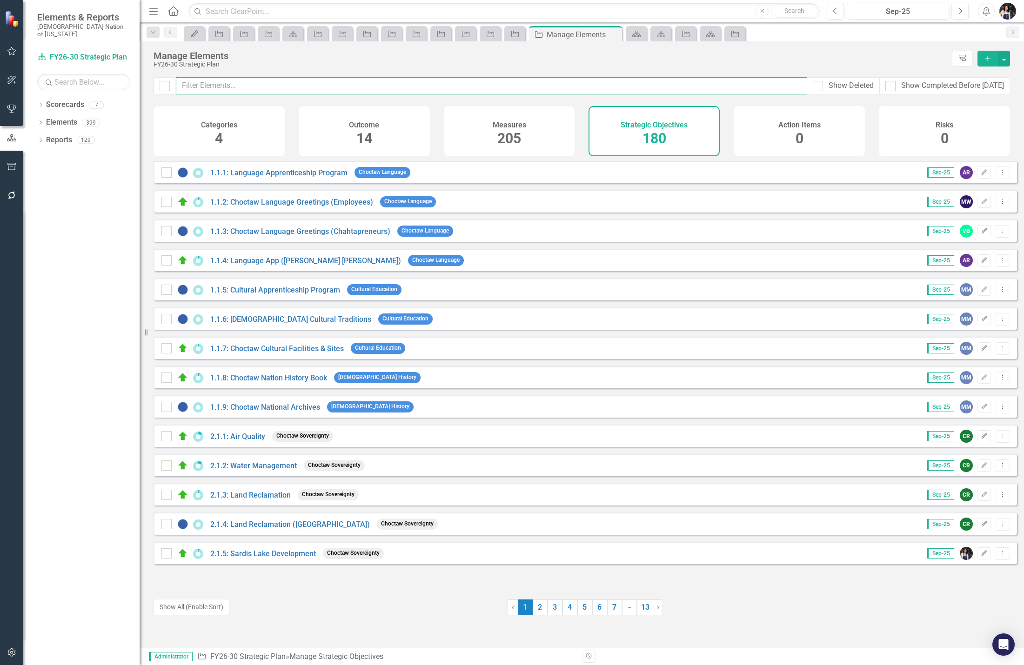
click at [575, 91] on input "text" at bounding box center [492, 85] width 632 height 17
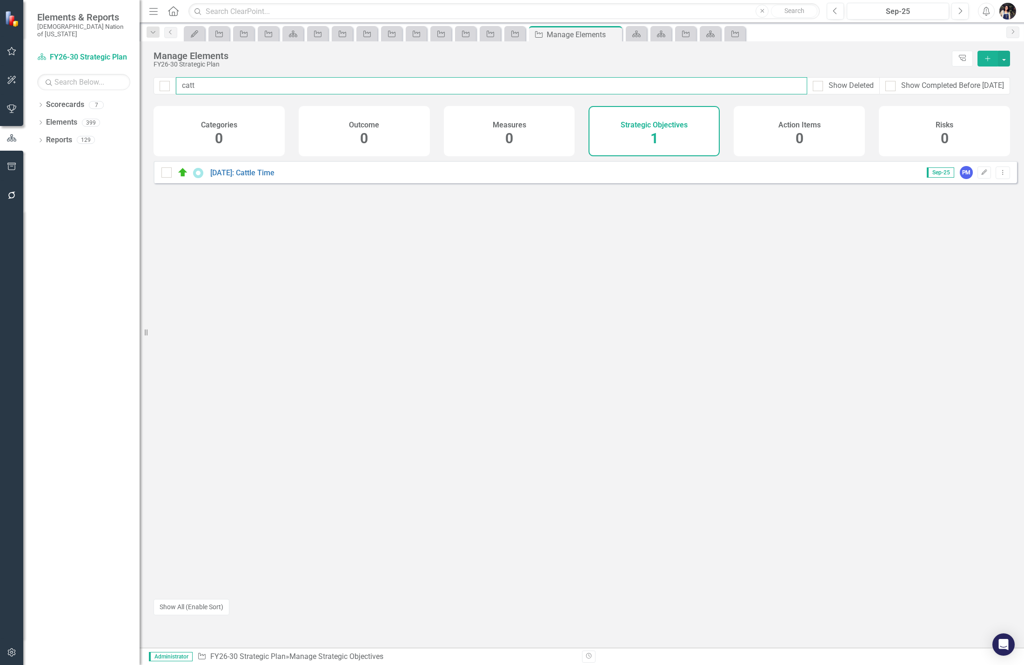
type input "catt"
click at [262, 177] on link "[DATE]: Cattle Time" at bounding box center [242, 172] width 64 height 9
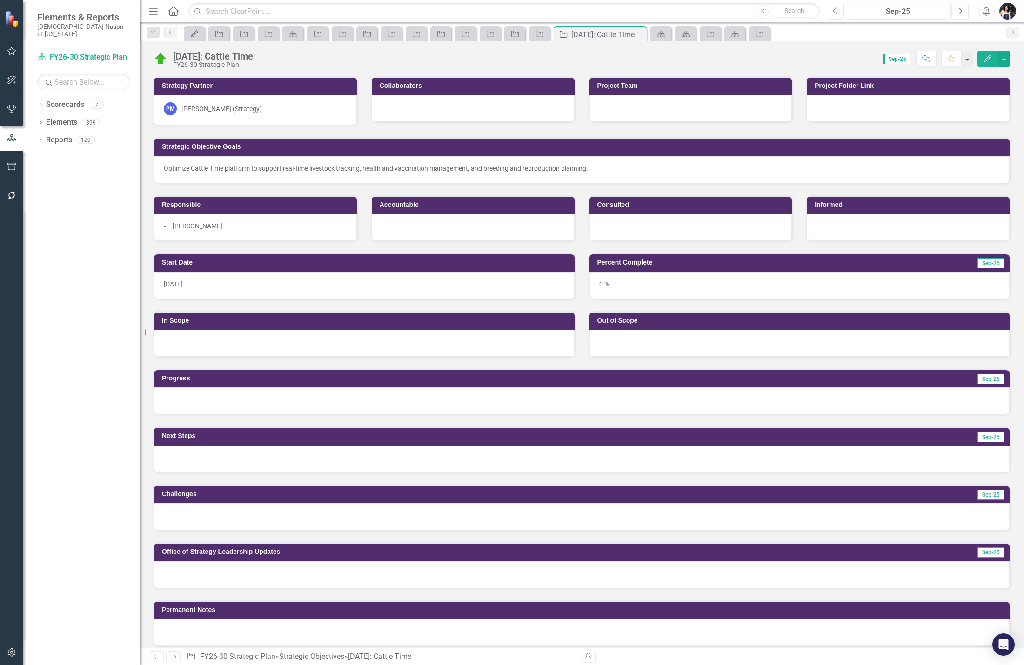
click at [840, 12] on button "Previous" at bounding box center [835, 11] width 17 height 17
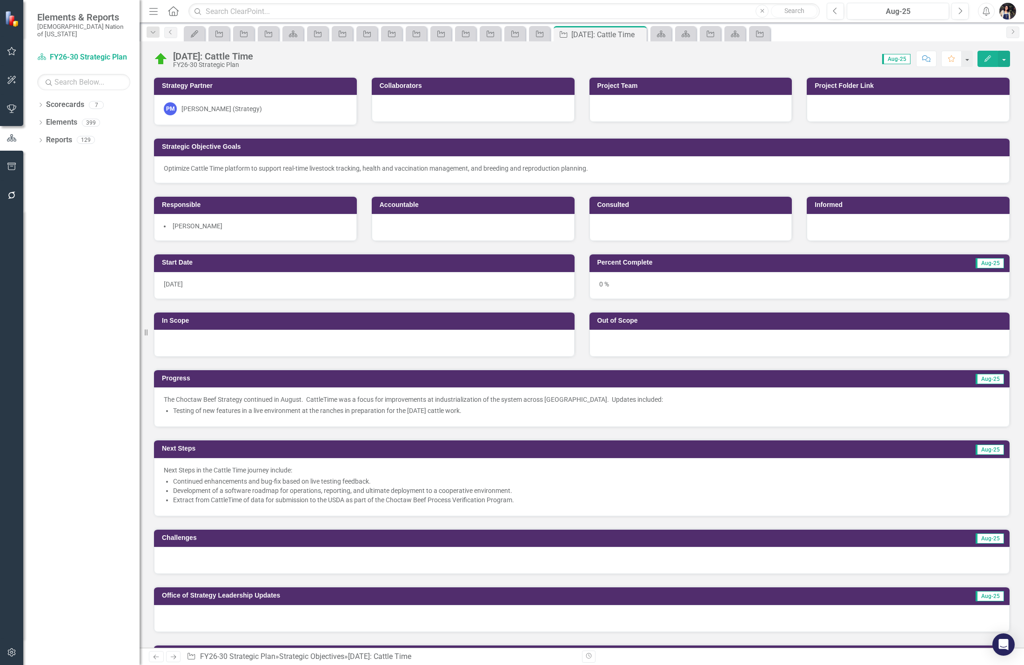
click at [153, 33] on icon "Dropdown" at bounding box center [153, 32] width 8 height 7
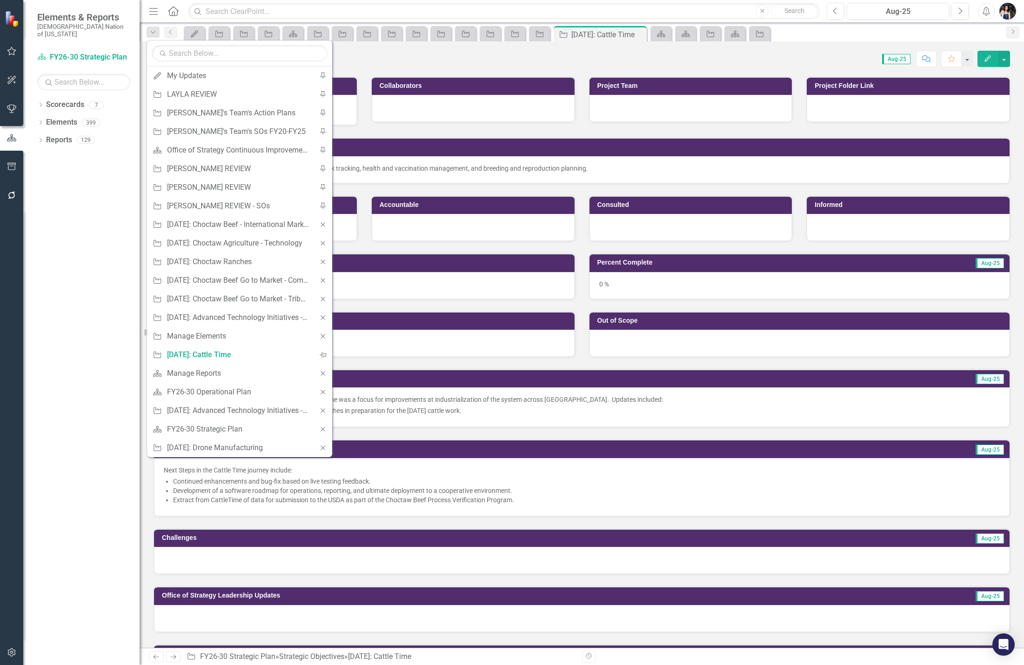
click at [629, 467] on p "Next Steps in the Cattle Time journey include:" at bounding box center [582, 470] width 836 height 9
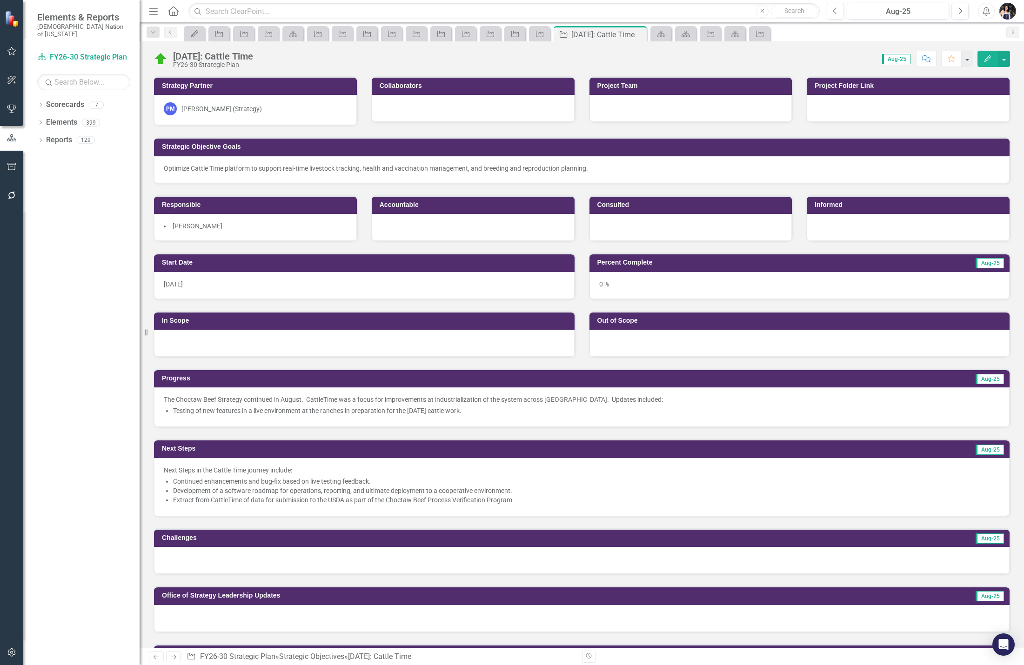
click at [410, 397] on p "The Choctaw Beef Strategy continued in August. CattleTime was a focus for impro…" at bounding box center [582, 399] width 836 height 9
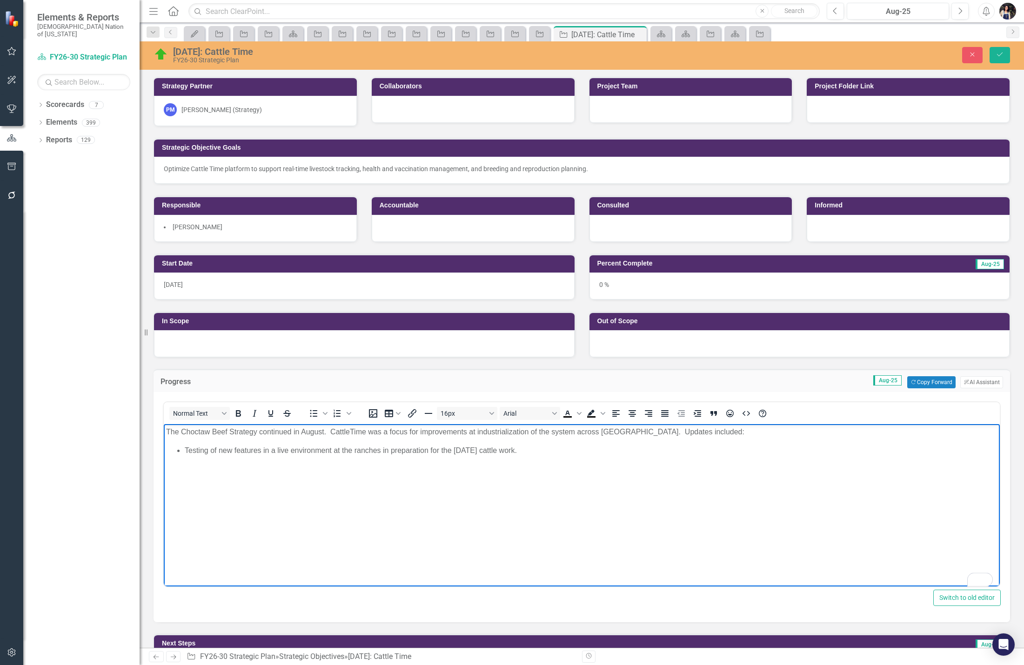
drag, startPoint x: 532, startPoint y: 450, endPoint x: 153, endPoint y: 424, distance: 380.6
click at [164, 424] on html "The Choctaw Beef Strategy continued in August. CattleTime was a focus for impro…" at bounding box center [582, 494] width 836 height 140
copy body "The Choctaw Beef Strategy continued in August. CattleTime was a focus for impro…"
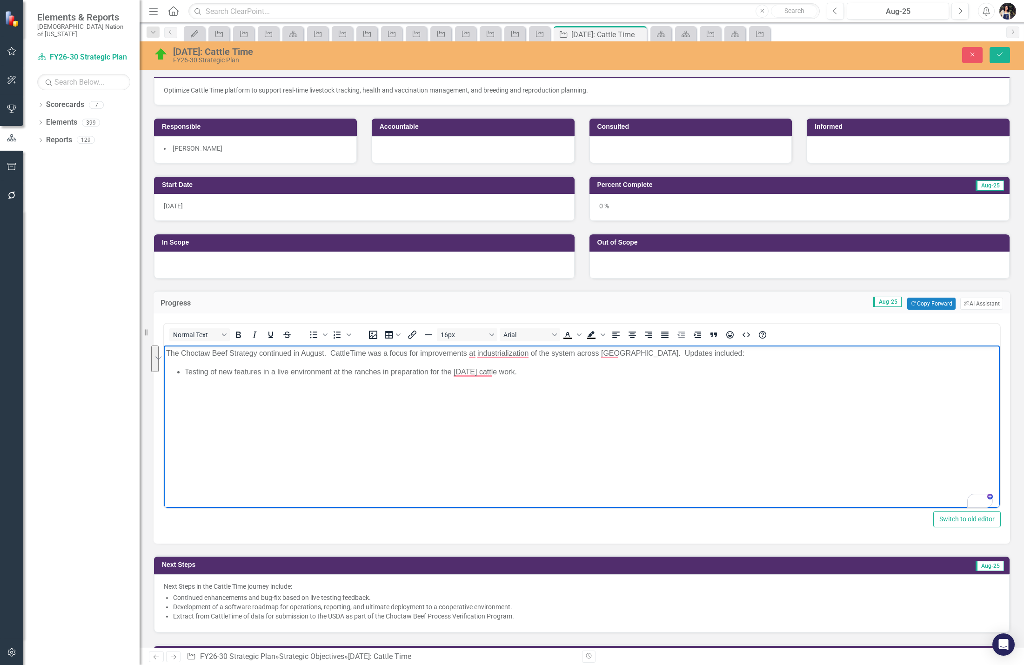
scroll to position [233, 0]
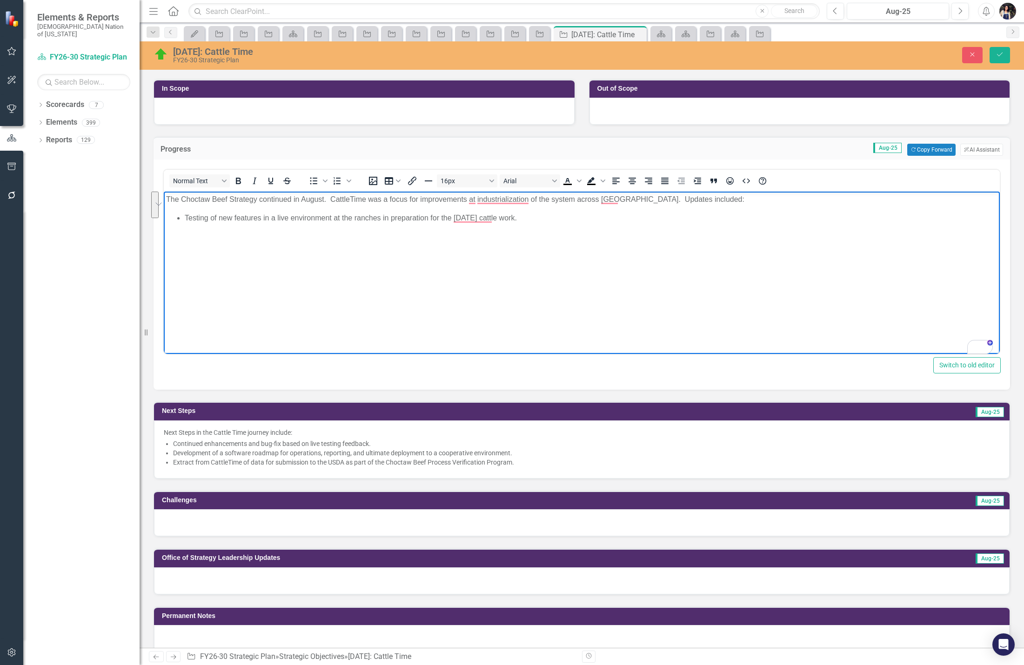
click at [414, 434] on p "Next Steps in the Cattle Time journey include:" at bounding box center [582, 432] width 836 height 9
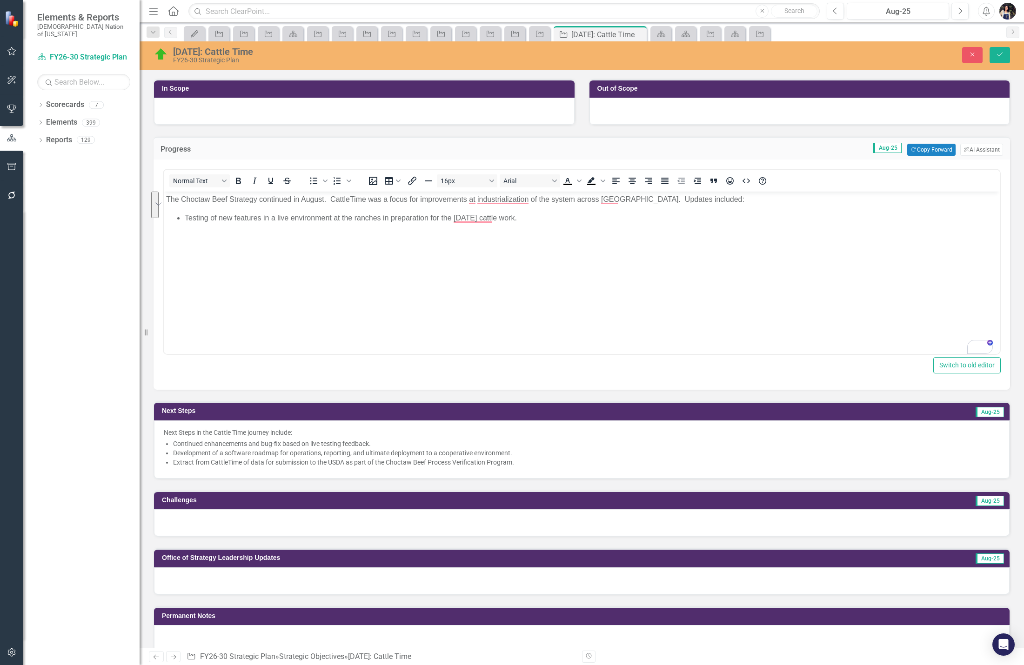
click at [414, 434] on p "Next Steps in the Cattle Time journey include:" at bounding box center [582, 432] width 836 height 9
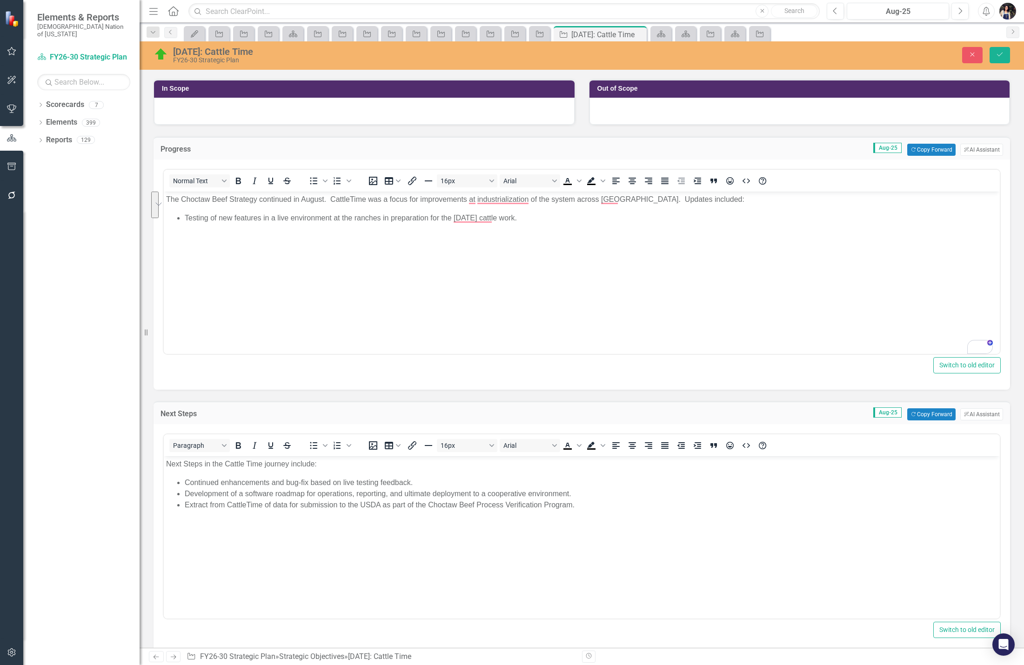
scroll to position [0, 0]
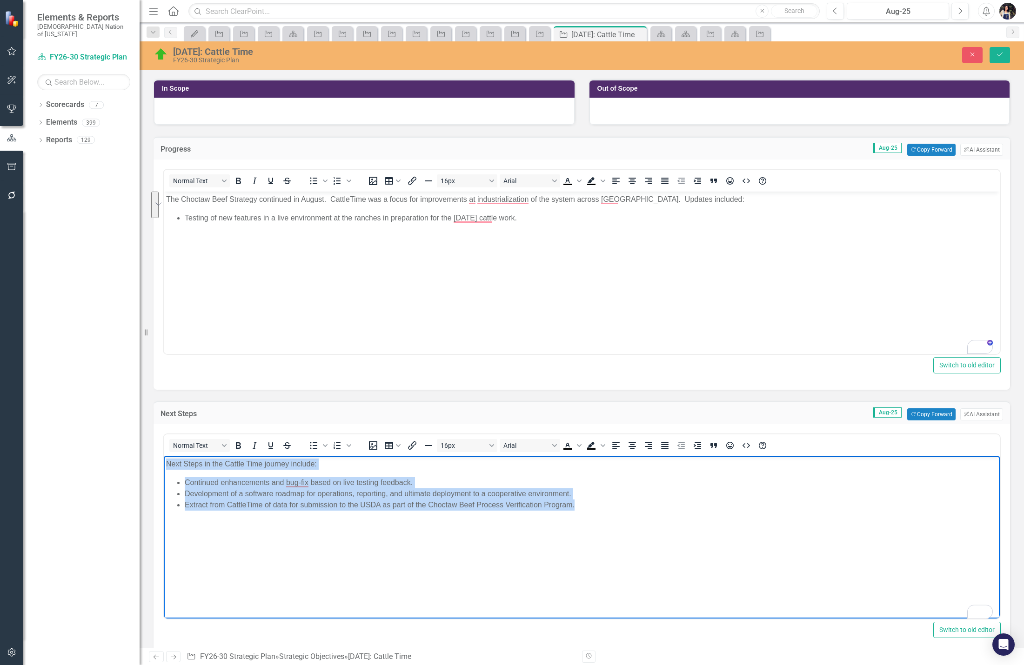
drag, startPoint x: 557, startPoint y: 511, endPoint x: 164, endPoint y: 461, distance: 395.9
click at [164, 461] on body "Next Steps in the Cattle Time journey include: Continued enhancements and bug-f…" at bounding box center [582, 527] width 836 height 140
copy body "Next Steps in the Cattle Time journey include: Continued enhancements and bug-f…"
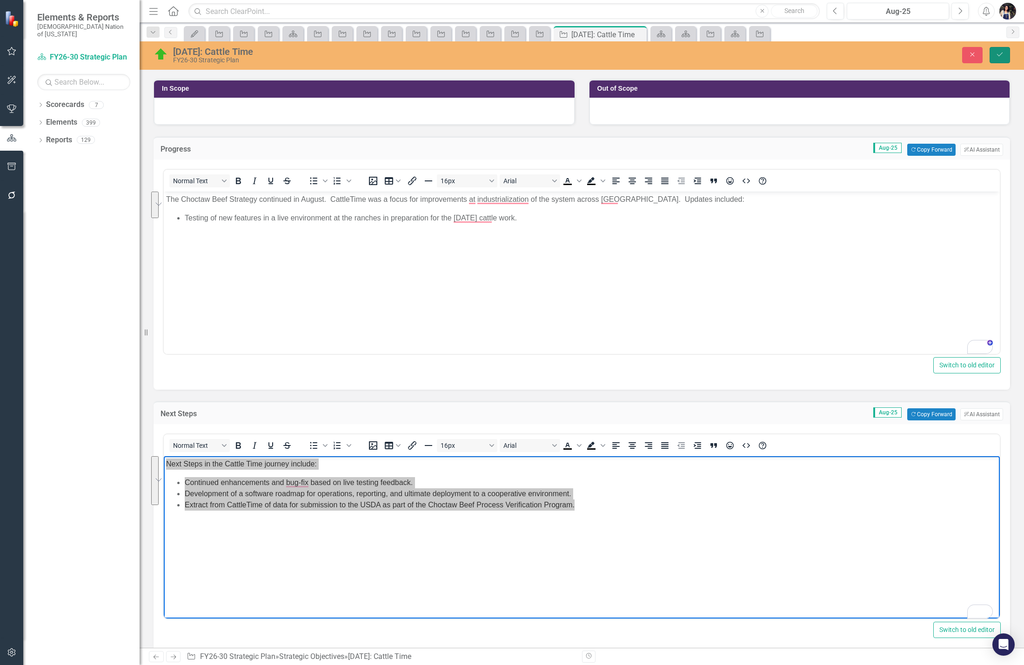
click at [1003, 56] on icon "Save" at bounding box center [1000, 54] width 8 height 7
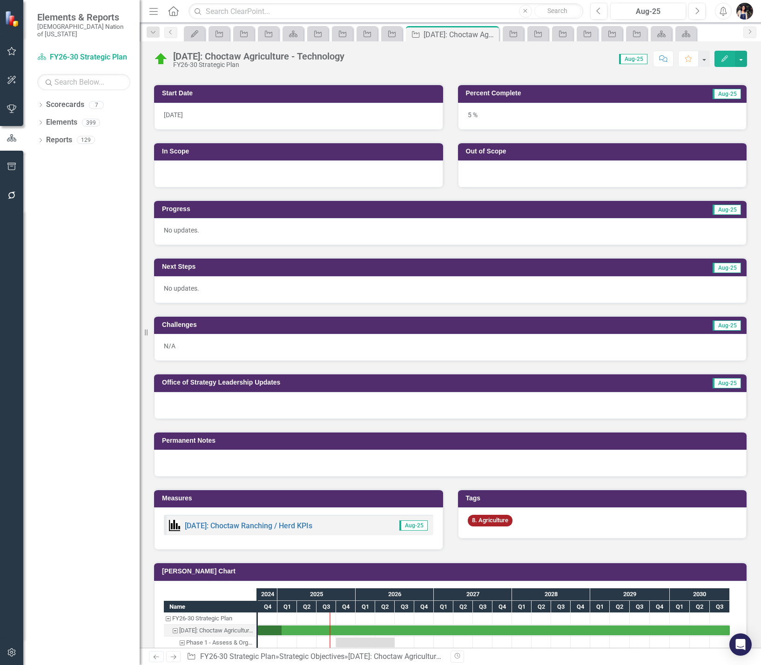
scroll to position [186, 0]
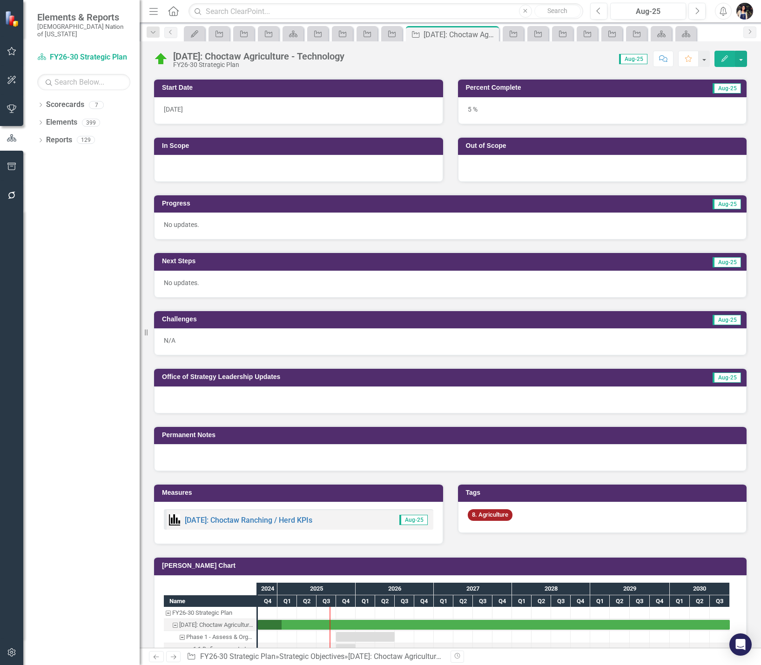
click at [259, 397] on div at bounding box center [450, 400] width 592 height 27
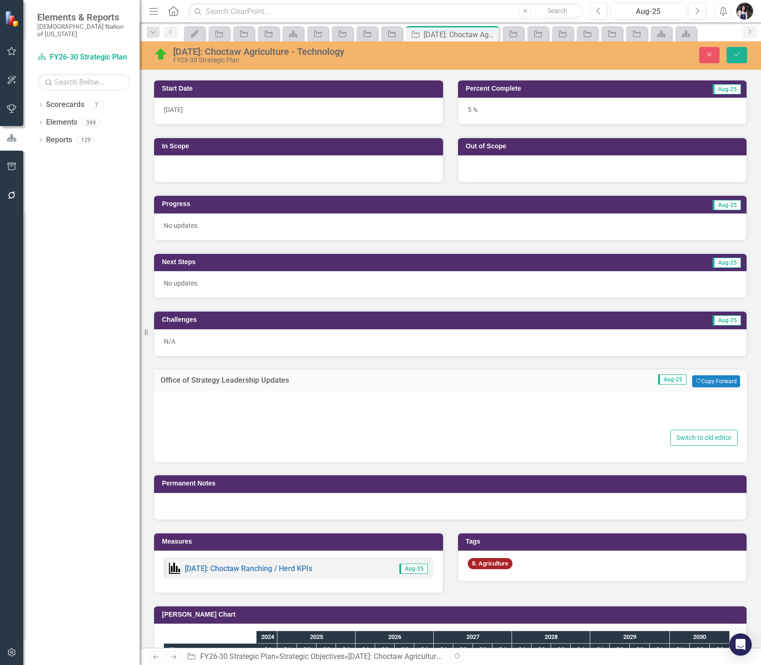
drag, startPoint x: 265, startPoint y: 433, endPoint x: 259, endPoint y: 431, distance: 6.3
click at [262, 434] on div "Switch to old editor" at bounding box center [450, 422] width 575 height 48
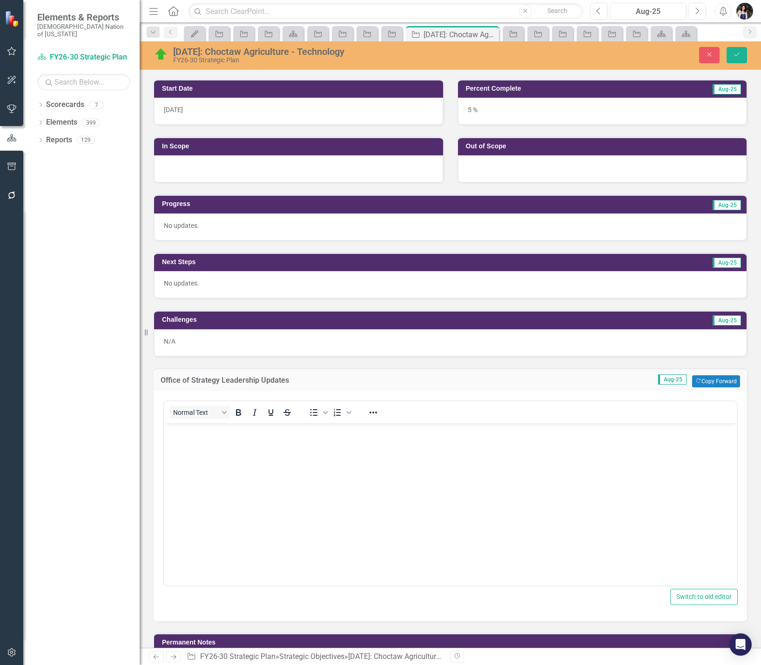
scroll to position [0, 0]
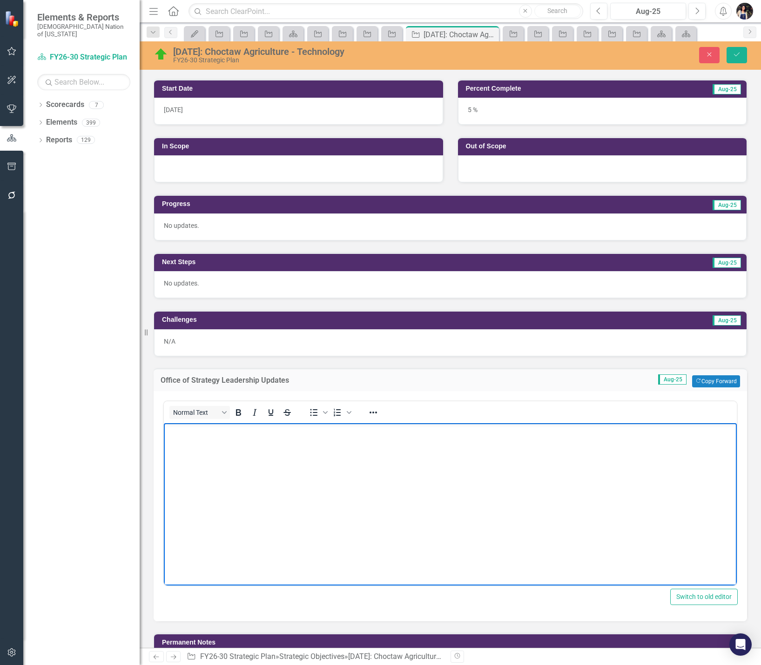
click at [239, 454] on body "Rich Text Area. Press ALT-0 for help." at bounding box center [450, 493] width 573 height 140
click at [291, 451] on li "Progress -" at bounding box center [460, 449] width 550 height 11
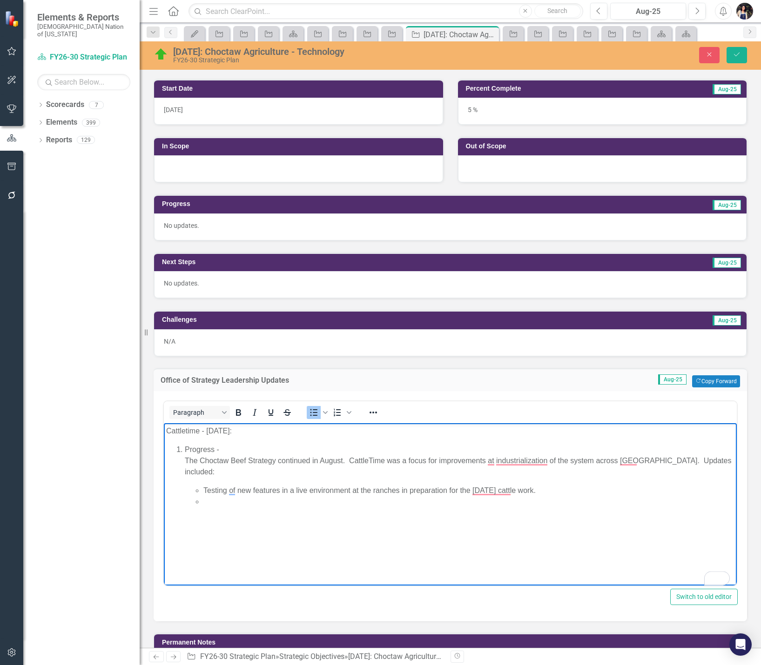
click at [179, 459] on ol "Progress - The Choctaw Beef Strategy continued in August. CattleTime was a focu…" at bounding box center [450, 475] width 568 height 63
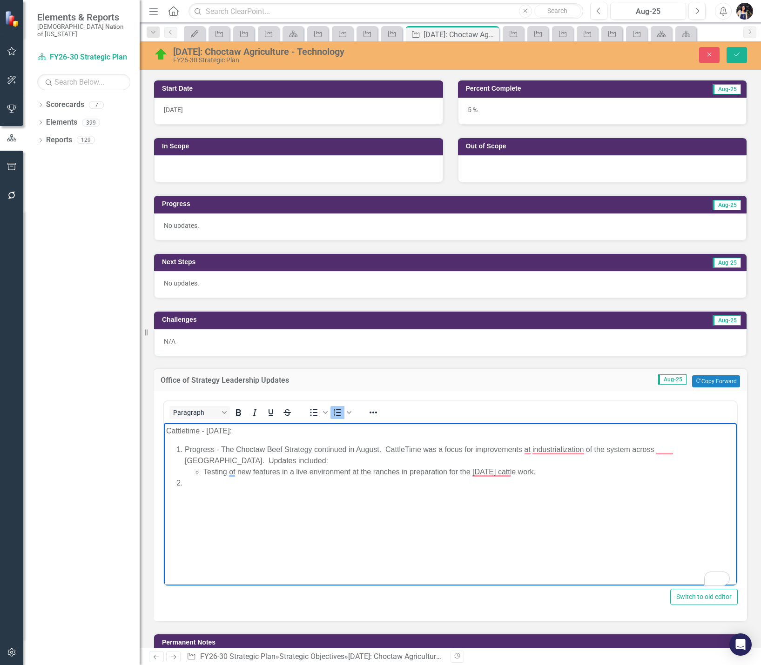
click at [183, 463] on ol "Progress - The Choctaw Beef Strategy continued in August. CattleTime was a focu…" at bounding box center [450, 466] width 568 height 45
drag, startPoint x: 326, startPoint y: 502, endPoint x: 331, endPoint y: 503, distance: 5.2
click at [326, 502] on body "Cattletime - August 2025: Progress - The Choctaw Beef Strategy continued in Aug…" at bounding box center [450, 493] width 573 height 140
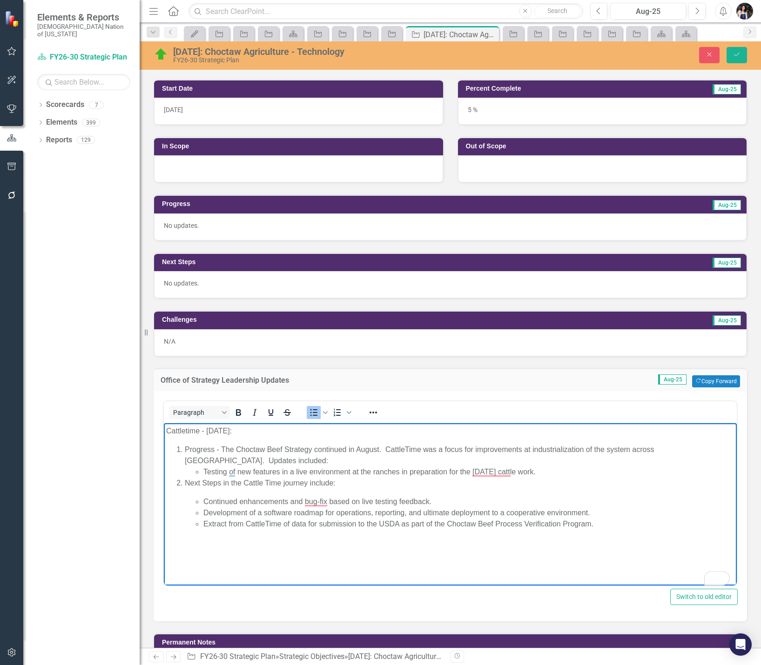
click at [299, 493] on li "Next Steps in the Cattle Time journey include: Continued enhancements and bug-f…" at bounding box center [460, 503] width 550 height 52
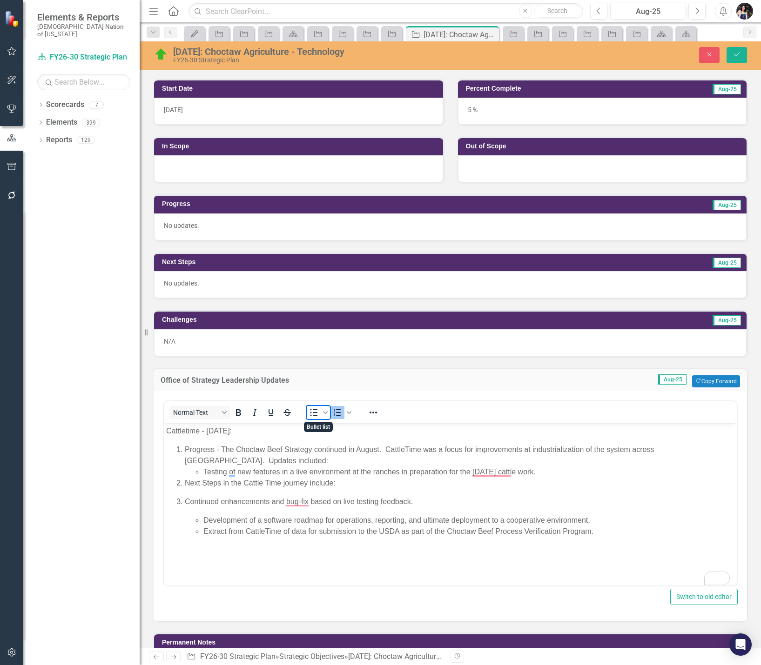
click at [308, 417] on span "Bullet list" at bounding box center [314, 412] width 14 height 13
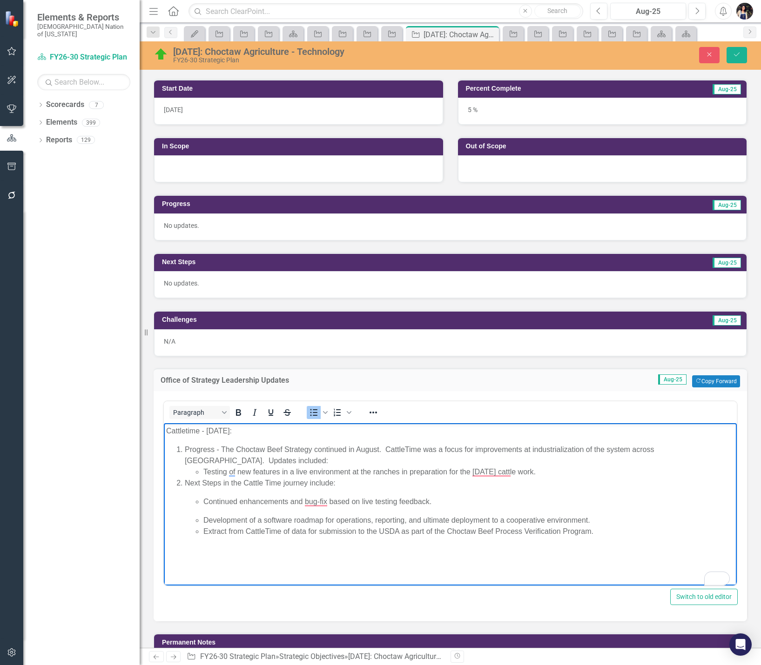
click at [233, 512] on ul "Continued enhancements and bug-fix based on live testing feedback. Development …" at bounding box center [460, 516] width 550 height 41
click at [204, 520] on li "Development of a software roadmap for operations, reporting, and ultimate deplo…" at bounding box center [468, 520] width 531 height 11
click at [202, 534] on ul "Continued enhancements and bug-fix based on live testing feedback. Development …" at bounding box center [460, 520] width 550 height 48
click at [205, 470] on li "Testing of new features in a live environment at the ranches in preparation for…" at bounding box center [468, 471] width 531 height 11
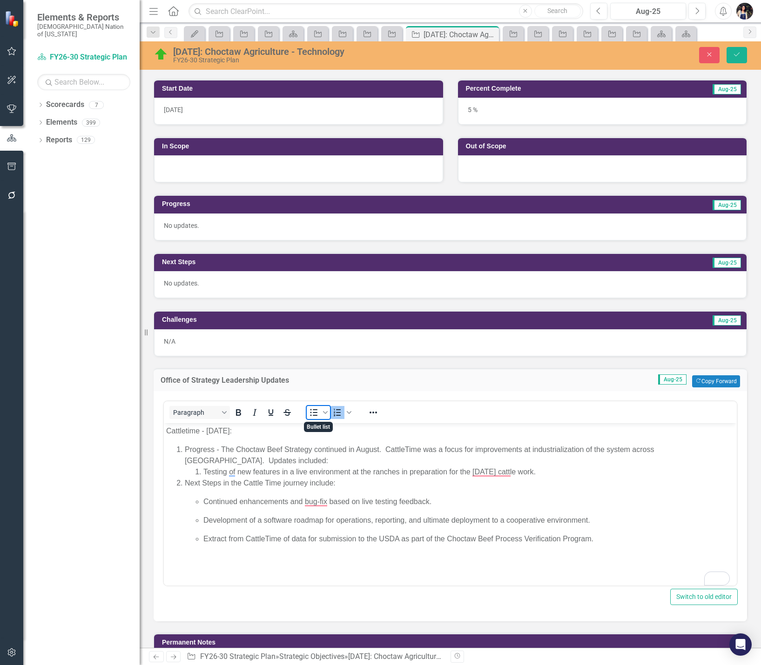
click at [312, 416] on icon "Bullet list" at bounding box center [313, 412] width 11 height 11
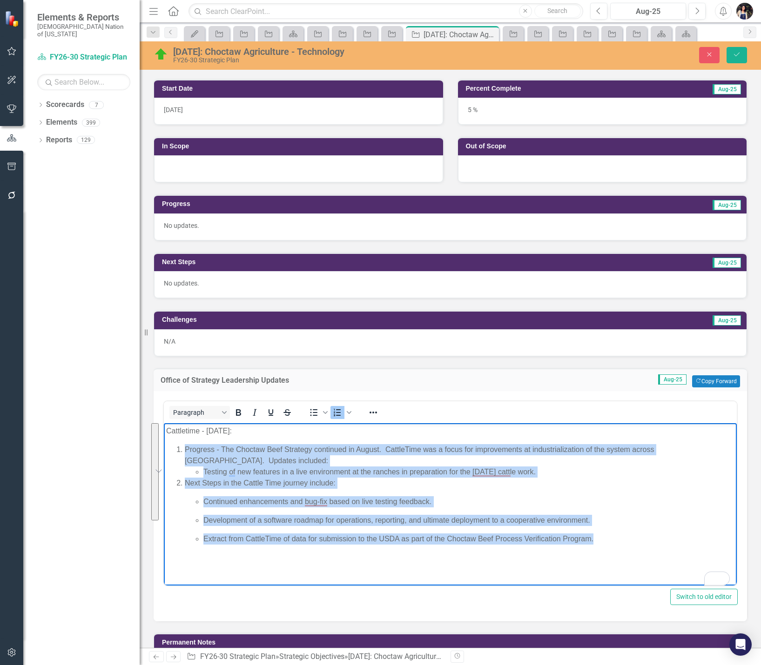
drag, startPoint x: 598, startPoint y: 536, endPoint x: 184, endPoint y: 446, distance: 423.3
click at [184, 446] on ol "Progress - The Choctaw Beef Strategy continued in August. CattleTime was a focu…" at bounding box center [450, 494] width 568 height 101
click at [371, 413] on icon "Reveal or hide additional toolbar items" at bounding box center [373, 412] width 11 height 11
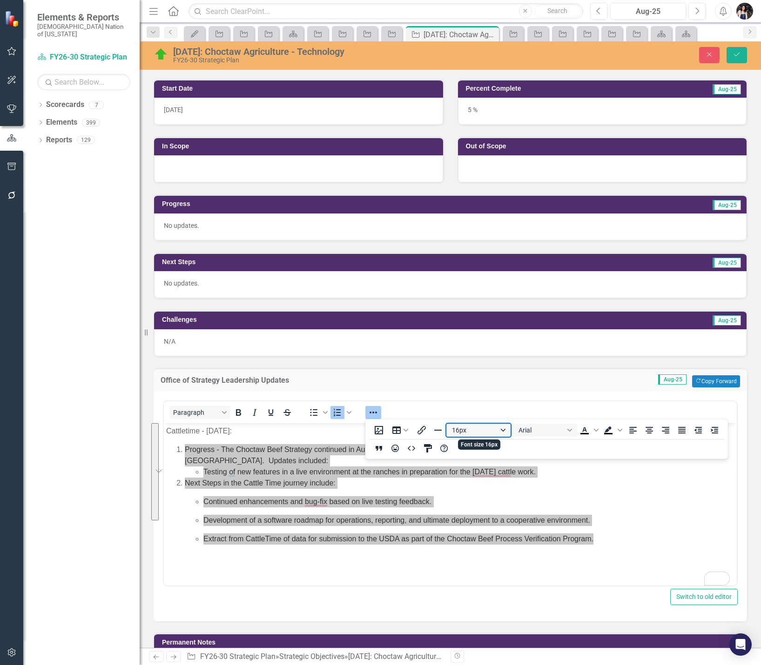
click at [503, 430] on button "16px" at bounding box center [478, 430] width 64 height 13
click at [464, 449] on div "8px" at bounding box center [474, 446] width 40 height 11
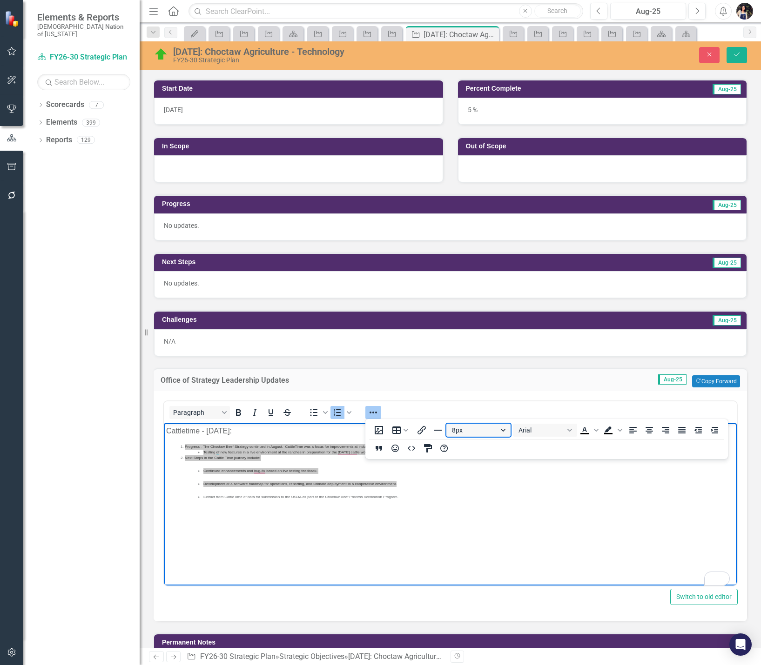
drag, startPoint x: 506, startPoint y: 431, endPoint x: 502, endPoint y: 434, distance: 5.7
click at [505, 432] on button "8px" at bounding box center [478, 430] width 64 height 13
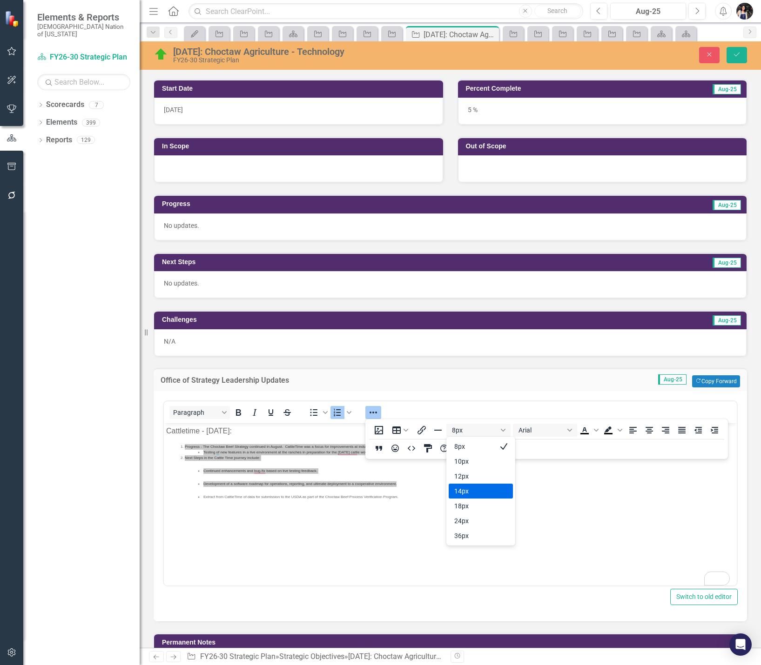
click at [471, 493] on div "14px" at bounding box center [474, 491] width 40 height 11
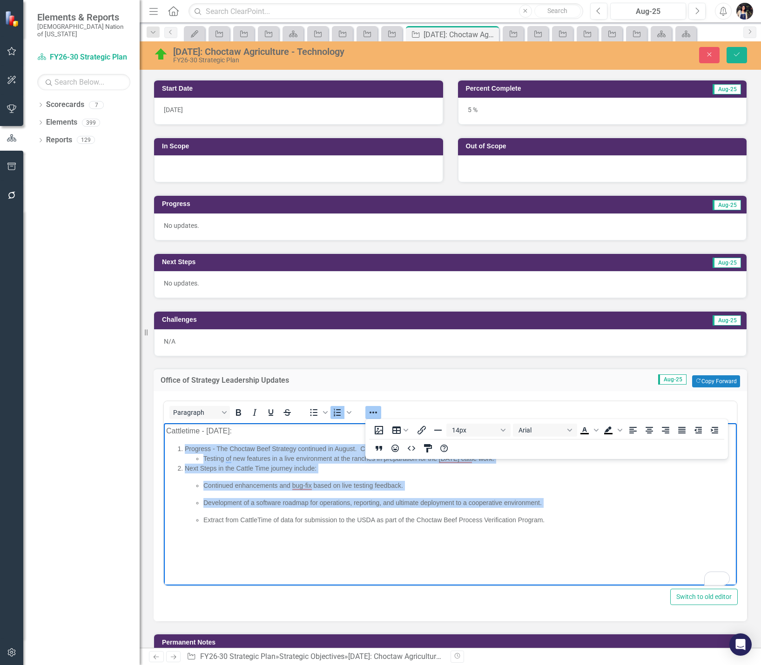
click at [529, 495] on ul "Continued enhancements and bug-fix based on live testing feedback. Development …" at bounding box center [460, 503] width 550 height 44
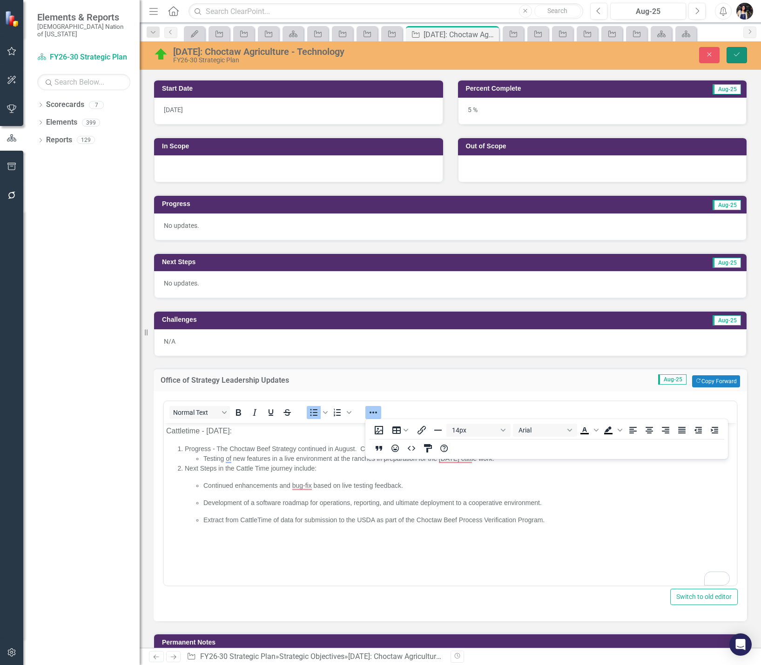
drag, startPoint x: 733, startPoint y: 49, endPoint x: 752, endPoint y: 160, distance: 112.9
click at [733, 49] on button "Save" at bounding box center [736, 55] width 20 height 16
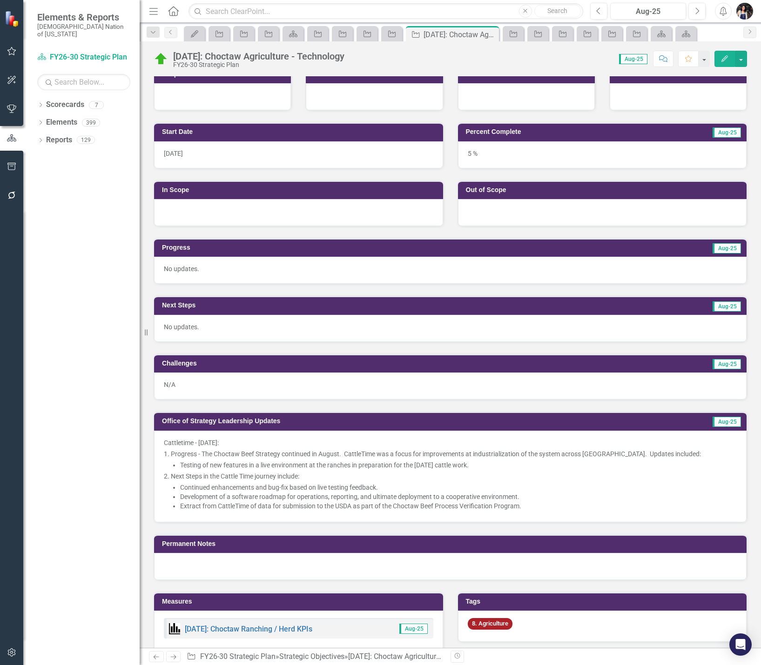
scroll to position [186, 0]
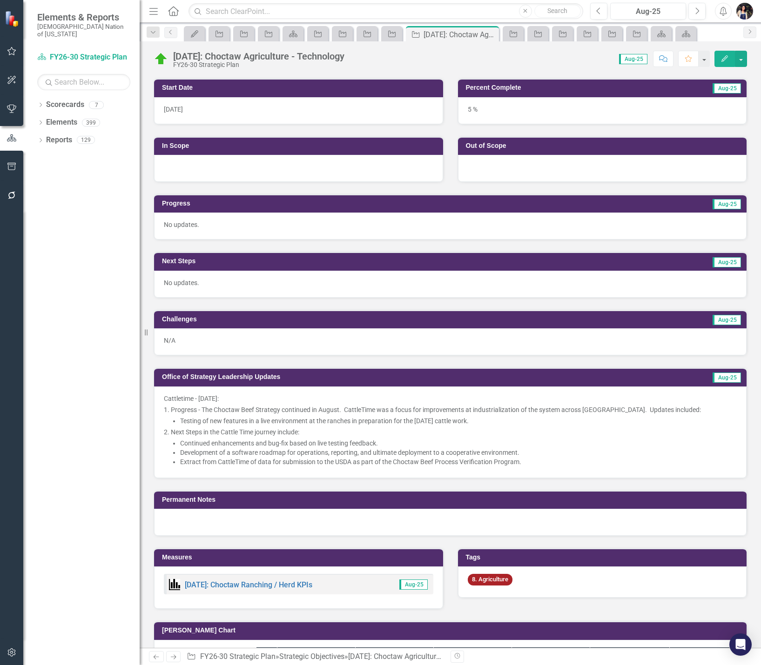
click at [532, 581] on div "8. Agriculture" at bounding box center [602, 582] width 289 height 31
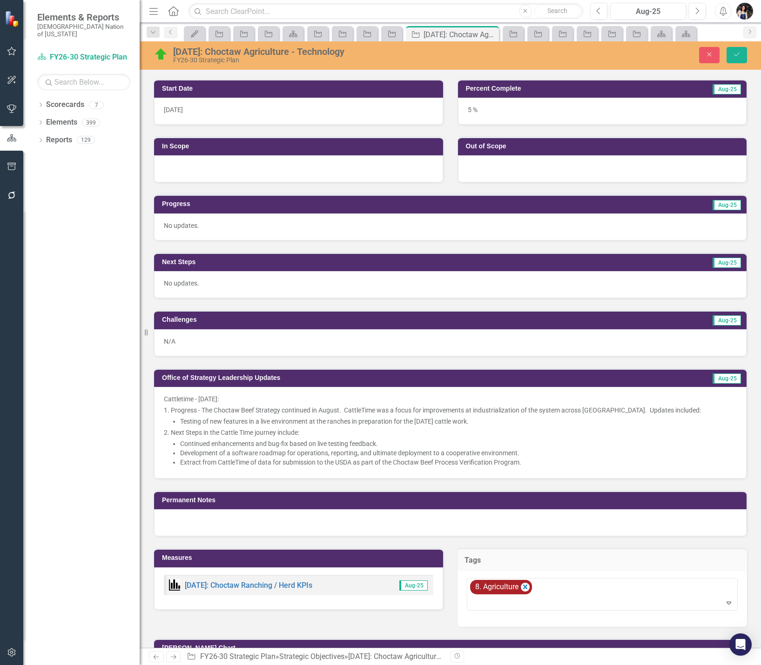
click at [524, 588] on icon "Remove [object Object]" at bounding box center [525, 587] width 4 height 5
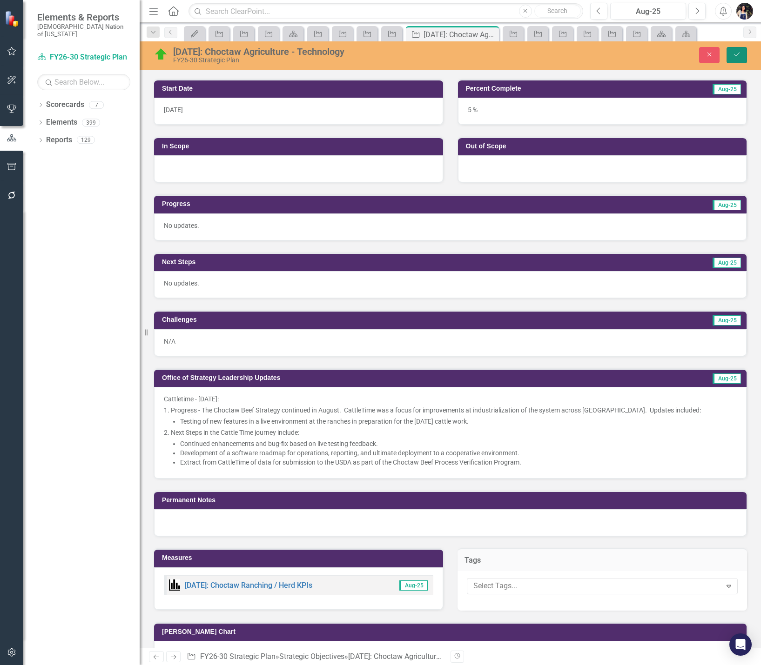
click at [733, 53] on icon "Save" at bounding box center [737, 54] width 8 height 7
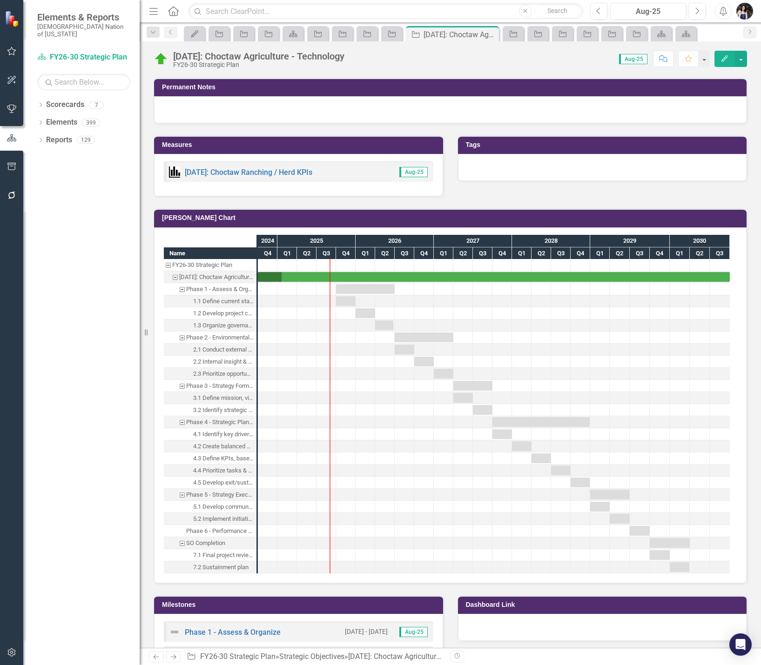
scroll to position [512, 0]
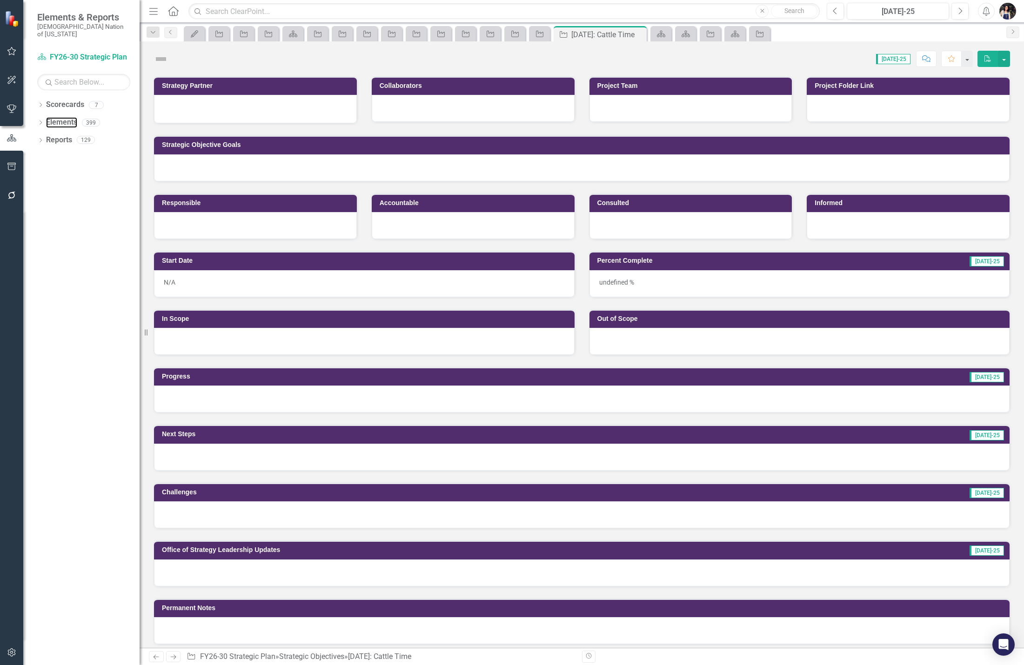
click at [66, 118] on link "Elements" at bounding box center [61, 122] width 31 height 11
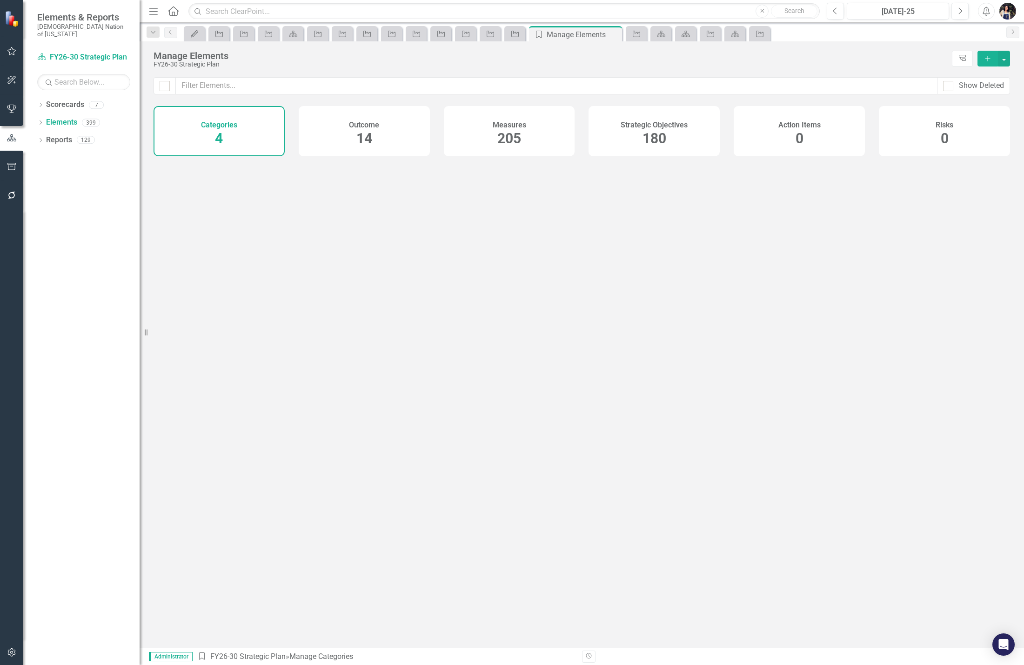
click at [683, 139] on div "Strategic Objectives 180" at bounding box center [654, 131] width 131 height 50
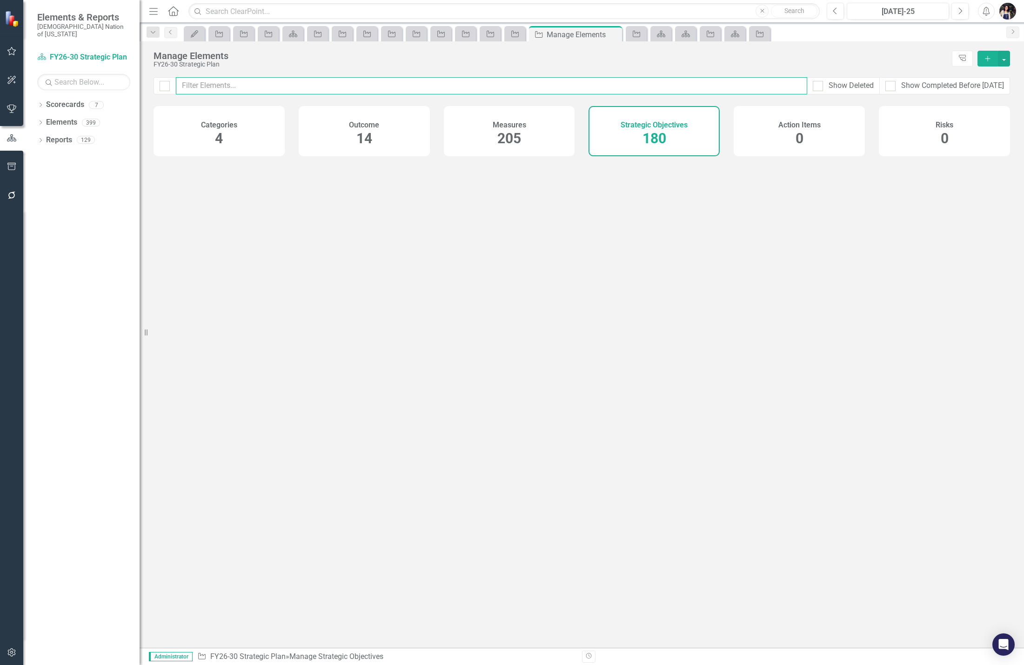
click at [651, 84] on input "text" at bounding box center [492, 85] width 632 height 17
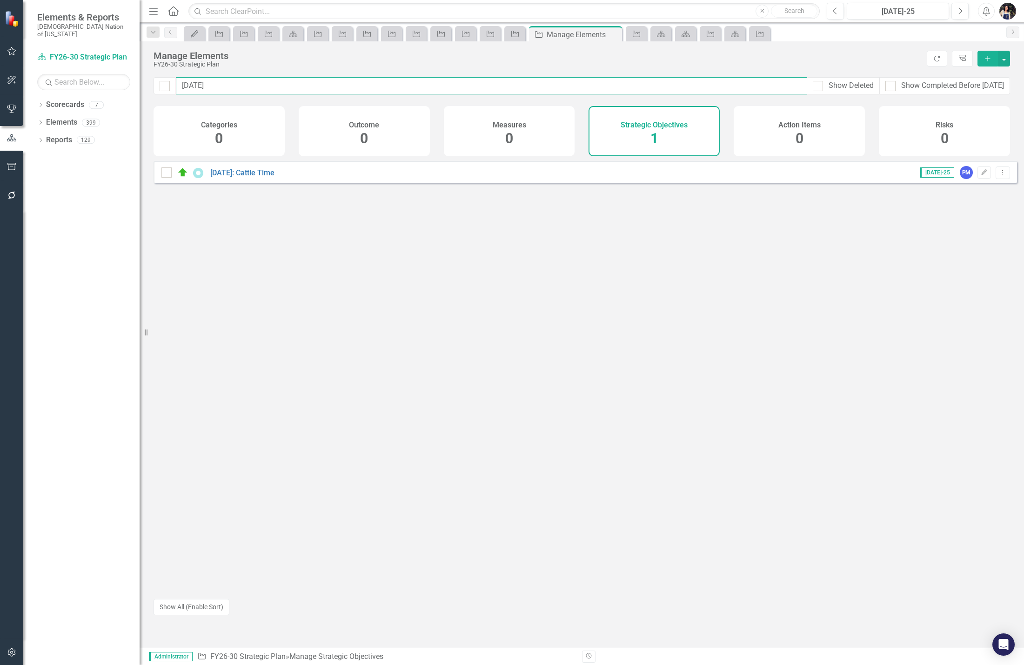
type input "5.2.18"
click at [999, 175] on icon "Dropdown Menu" at bounding box center [1003, 172] width 8 height 6
click at [965, 248] on link "Trash Delete Strategic Objective" at bounding box center [944, 246] width 117 height 17
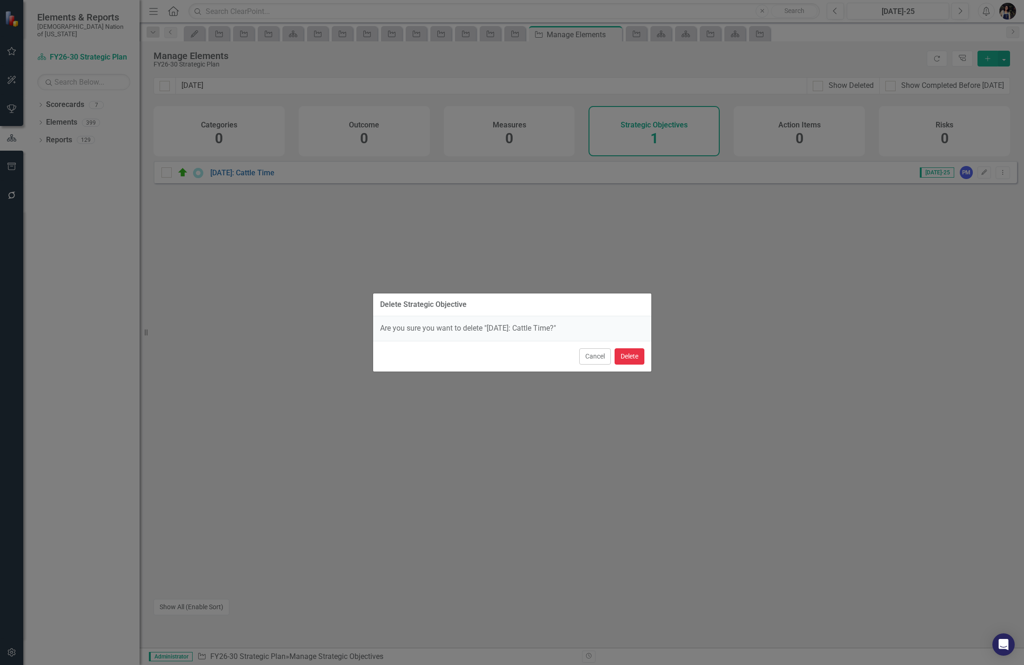
click at [631, 358] on button "Delete" at bounding box center [630, 357] width 30 height 16
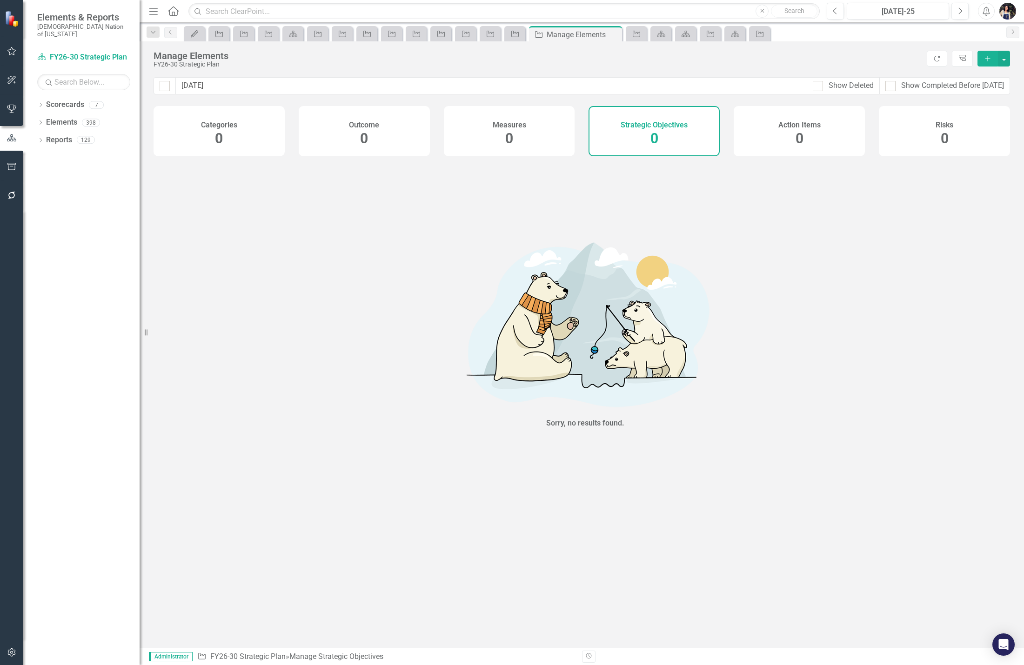
click at [154, 35] on icon "Dropdown" at bounding box center [153, 32] width 8 height 7
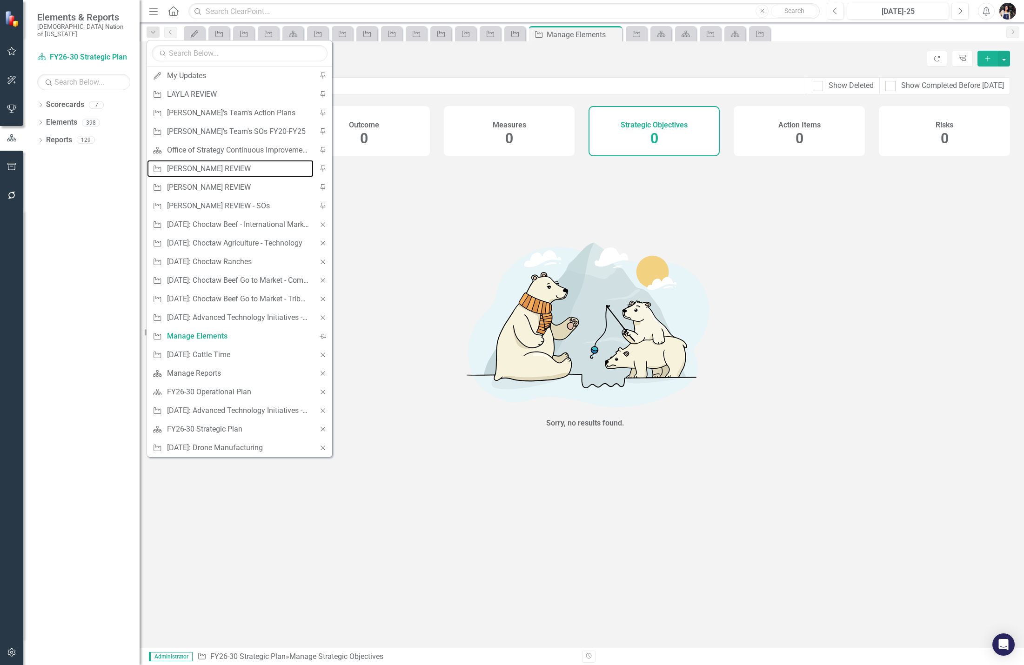
click at [214, 168] on div "[PERSON_NAME] REVIEW" at bounding box center [238, 169] width 142 height 12
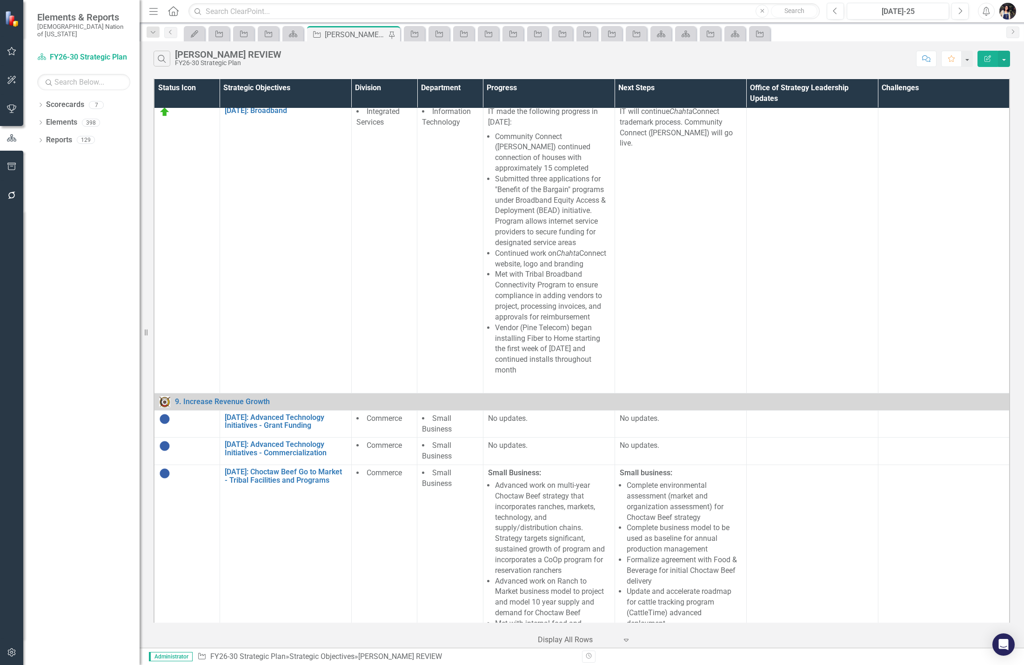
scroll to position [901, 0]
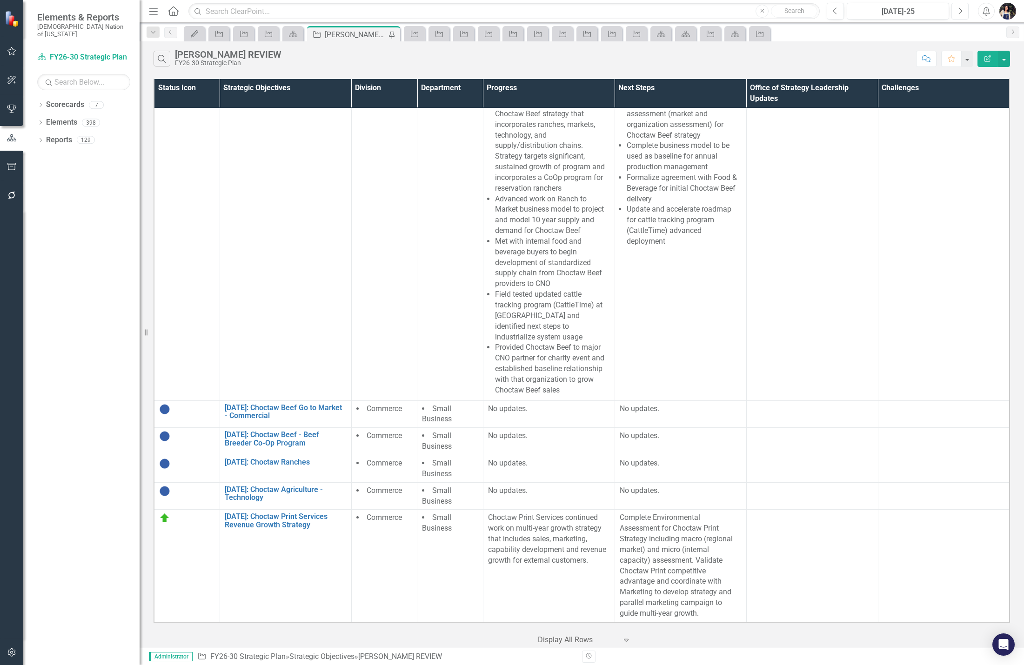
click at [960, 11] on icon "Next" at bounding box center [960, 11] width 5 height 8
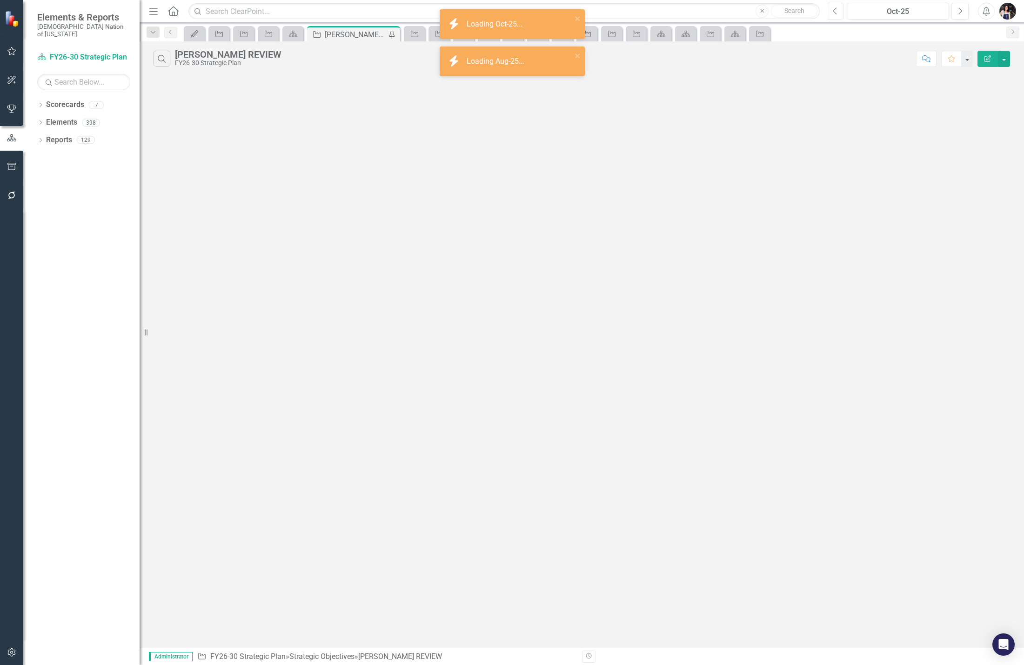
click at [836, 13] on icon "button" at bounding box center [835, 10] width 4 height 7
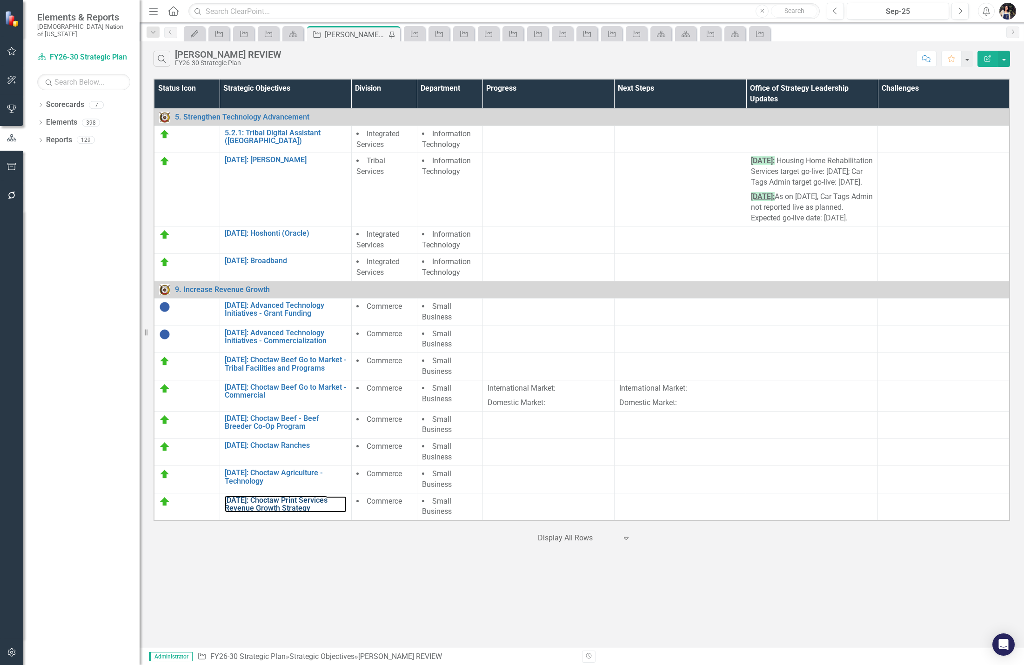
click at [285, 513] on link "9.4.58: Choctaw Print Services Revenue Growth Strategy" at bounding box center [286, 505] width 122 height 16
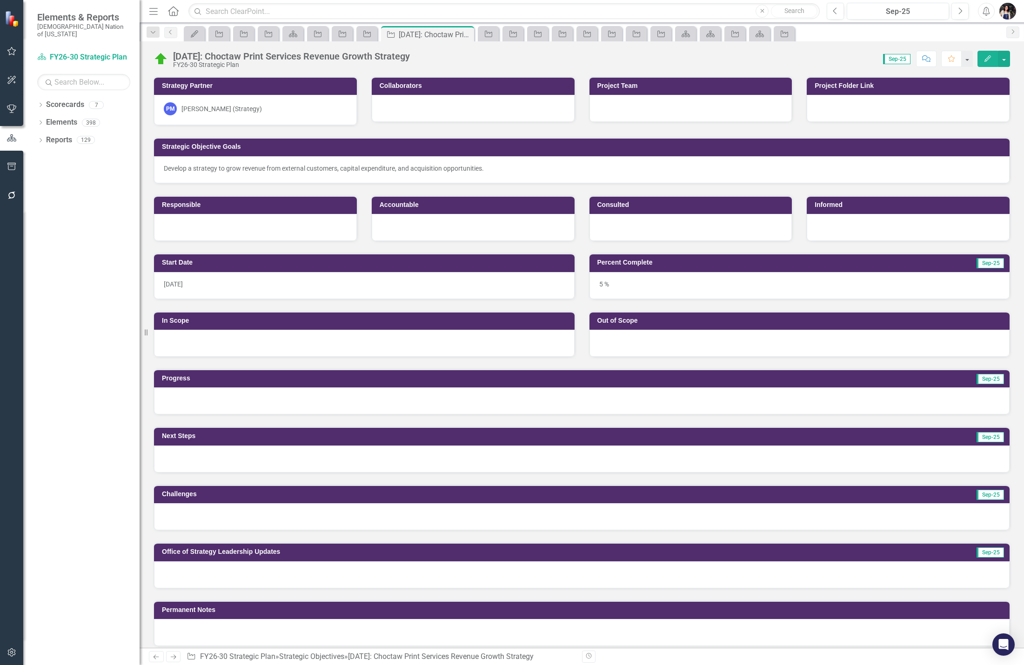
click at [193, 54] on div "9.4.58: Choctaw Print Services Revenue Growth Strategy" at bounding box center [291, 56] width 237 height 10
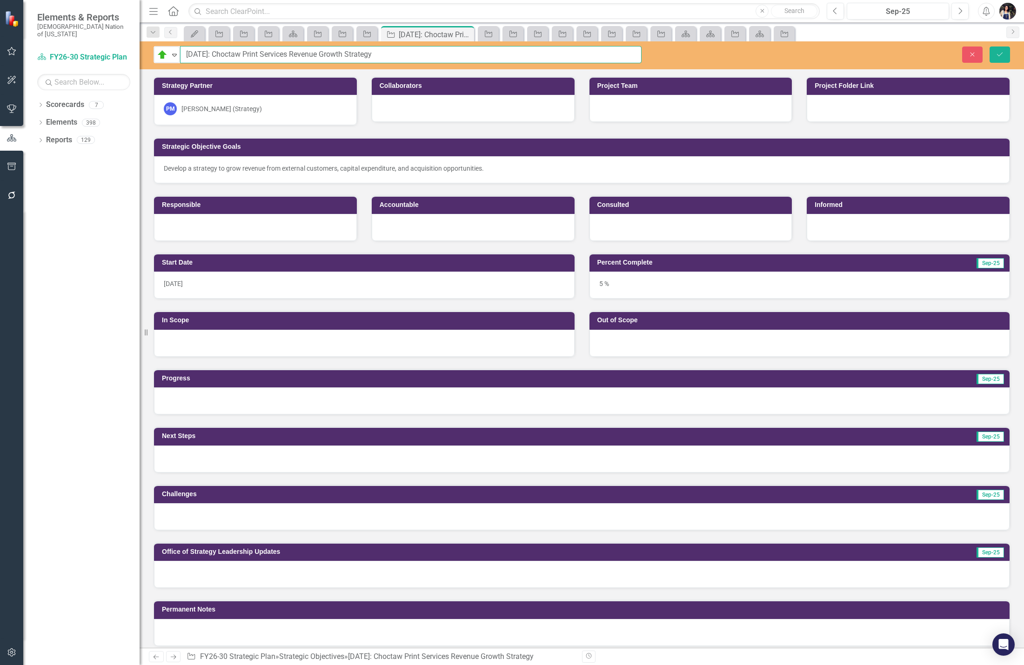
click at [203, 54] on input "9.4.58: Choctaw Print Services Revenue Growth Strategy" at bounding box center [411, 54] width 462 height 17
type input "[DATE]: Choctaw Print Services Revenue Growth Strategy"
click at [1005, 54] on button "Save" at bounding box center [1000, 55] width 20 height 16
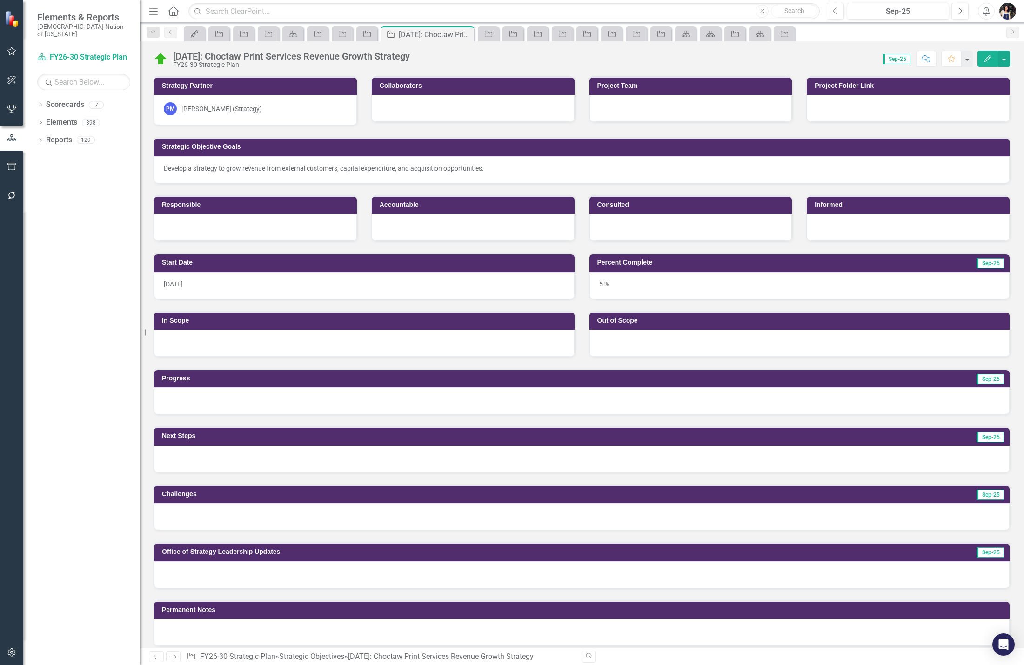
click at [151, 38] on div "Dropdown" at bounding box center [153, 32] width 13 height 11
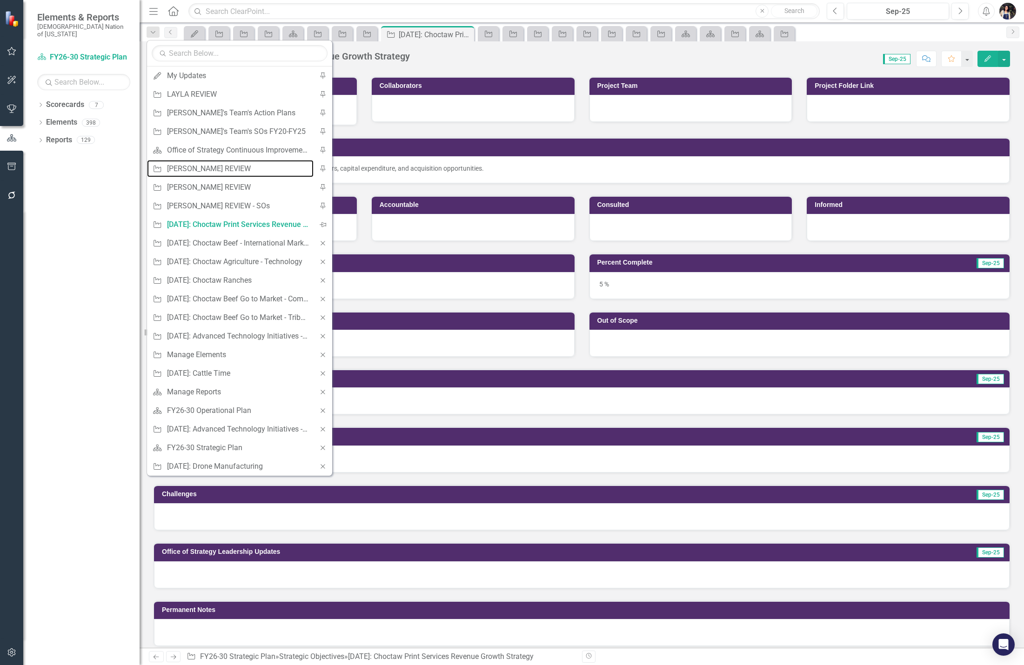
click at [193, 165] on div "[PERSON_NAME] REVIEW" at bounding box center [238, 169] width 142 height 12
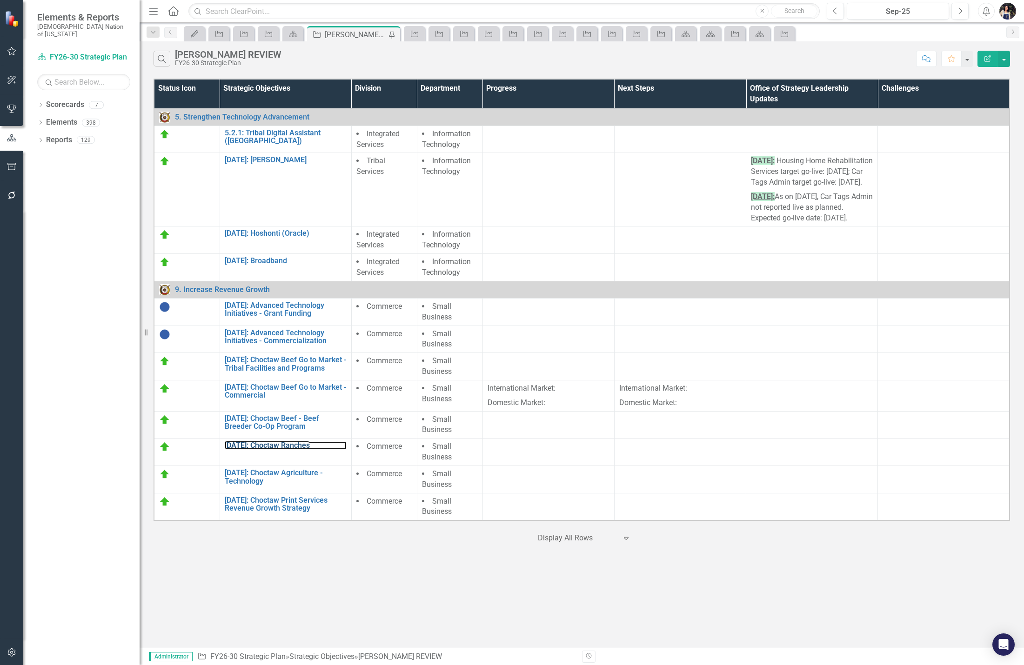
click at [287, 450] on link "[DATE]: Choctaw Ranches" at bounding box center [286, 446] width 122 height 8
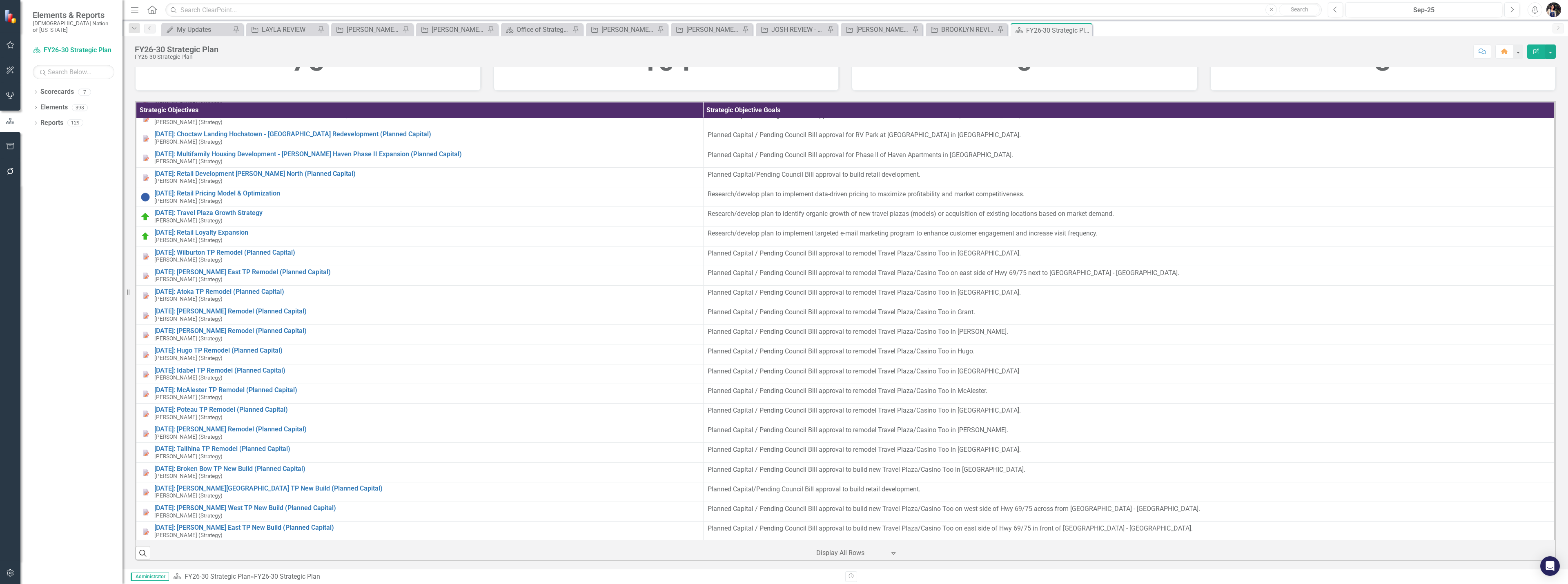
scroll to position [3183, 0]
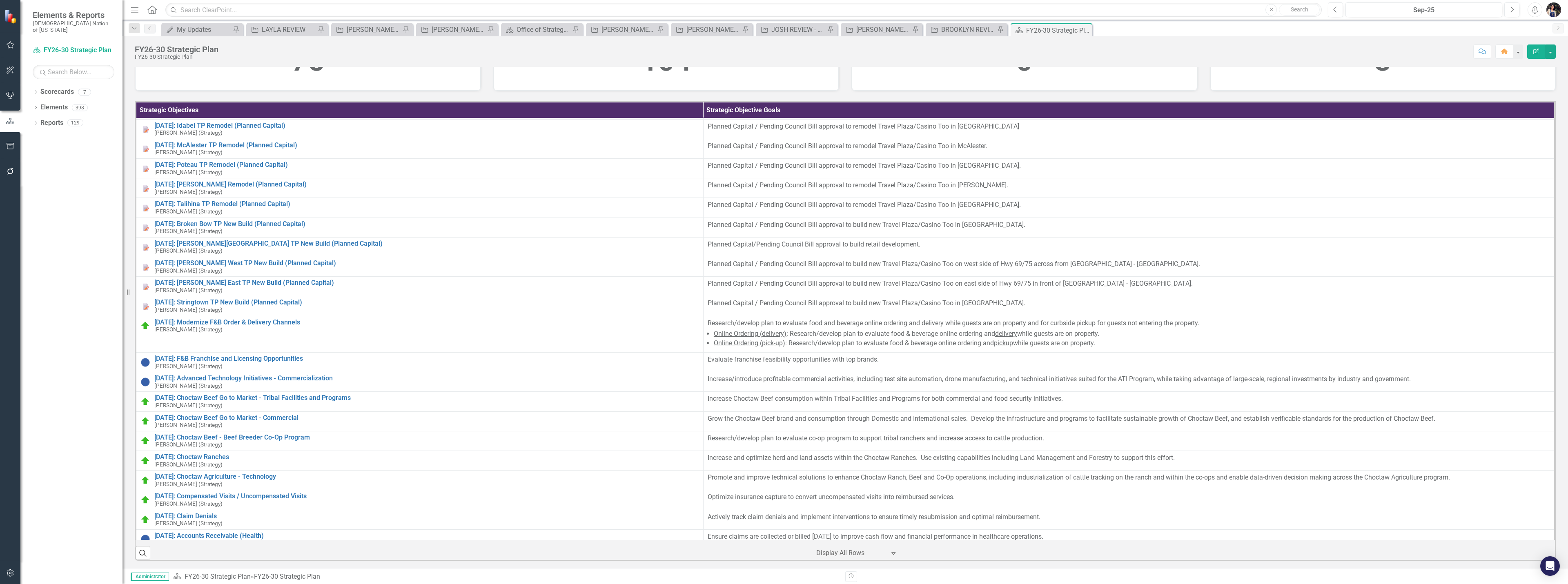
click at [136, 26] on icon "Dropdown" at bounding box center [134, 28] width 7 height 6
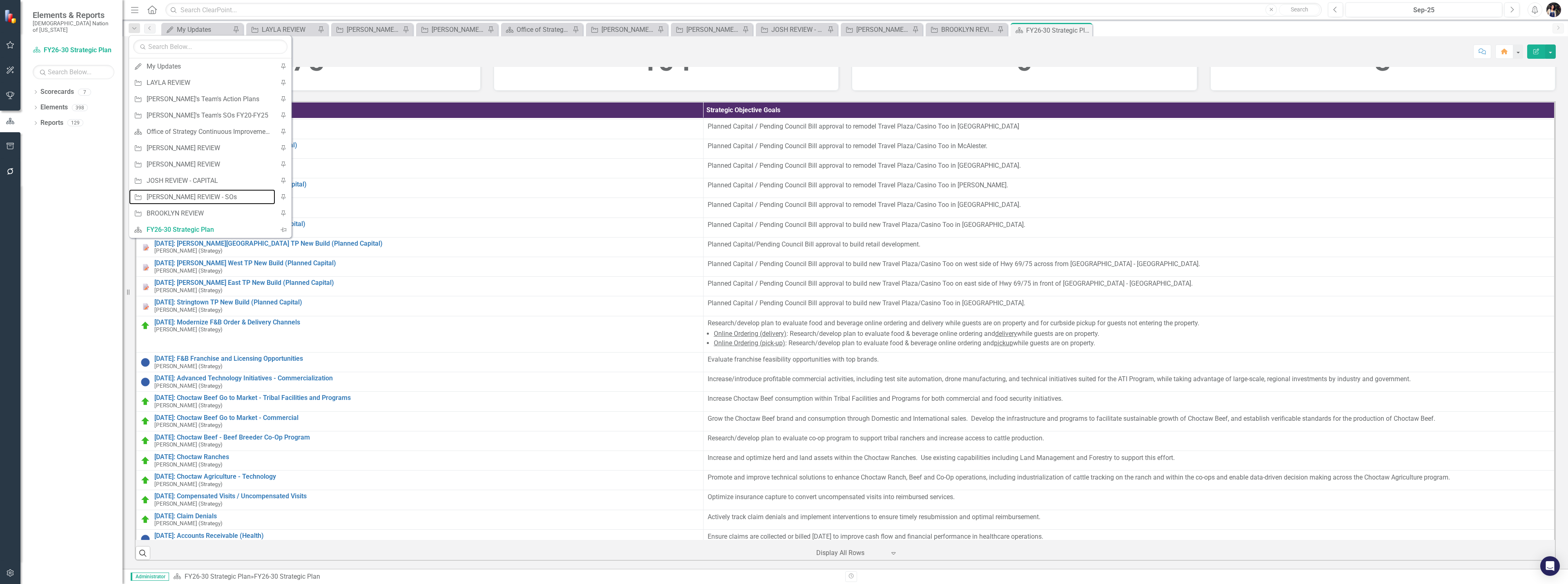
click at [184, 198] on div "[PERSON_NAME] REVIEW - SOs" at bounding box center [209, 197] width 125 height 11
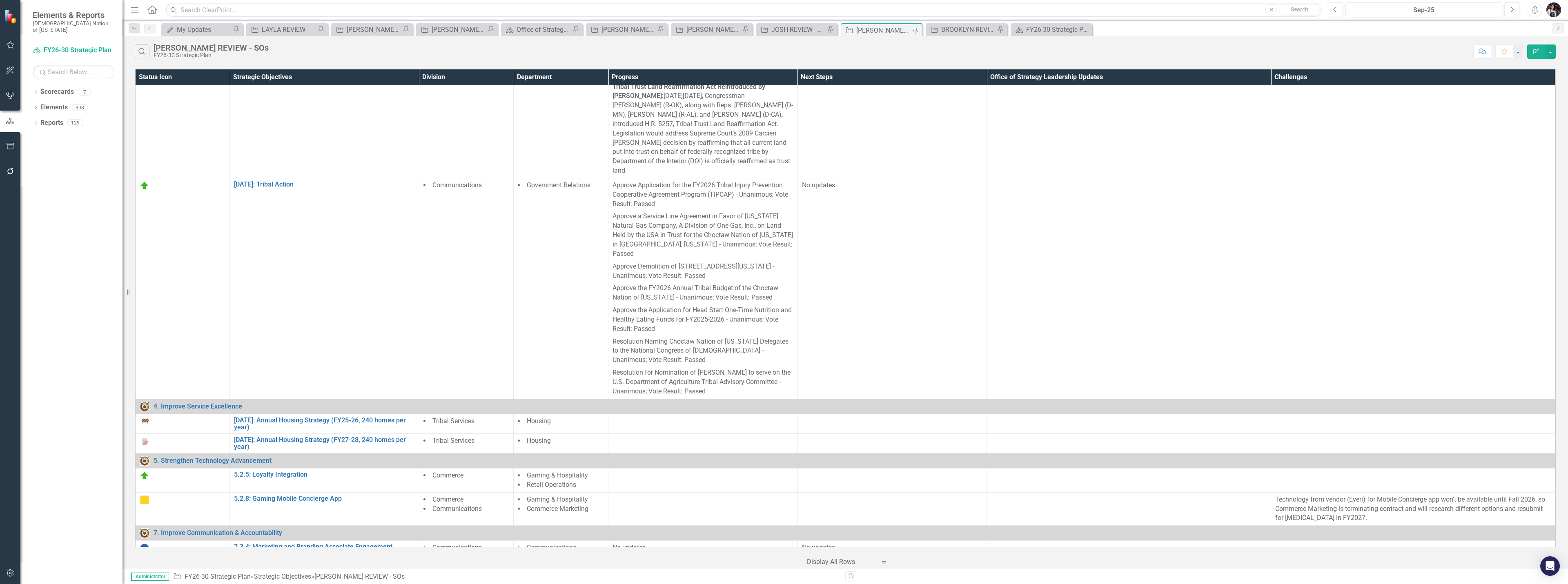
scroll to position [653, 0]
